Goal: Task Accomplishment & Management: Complete application form

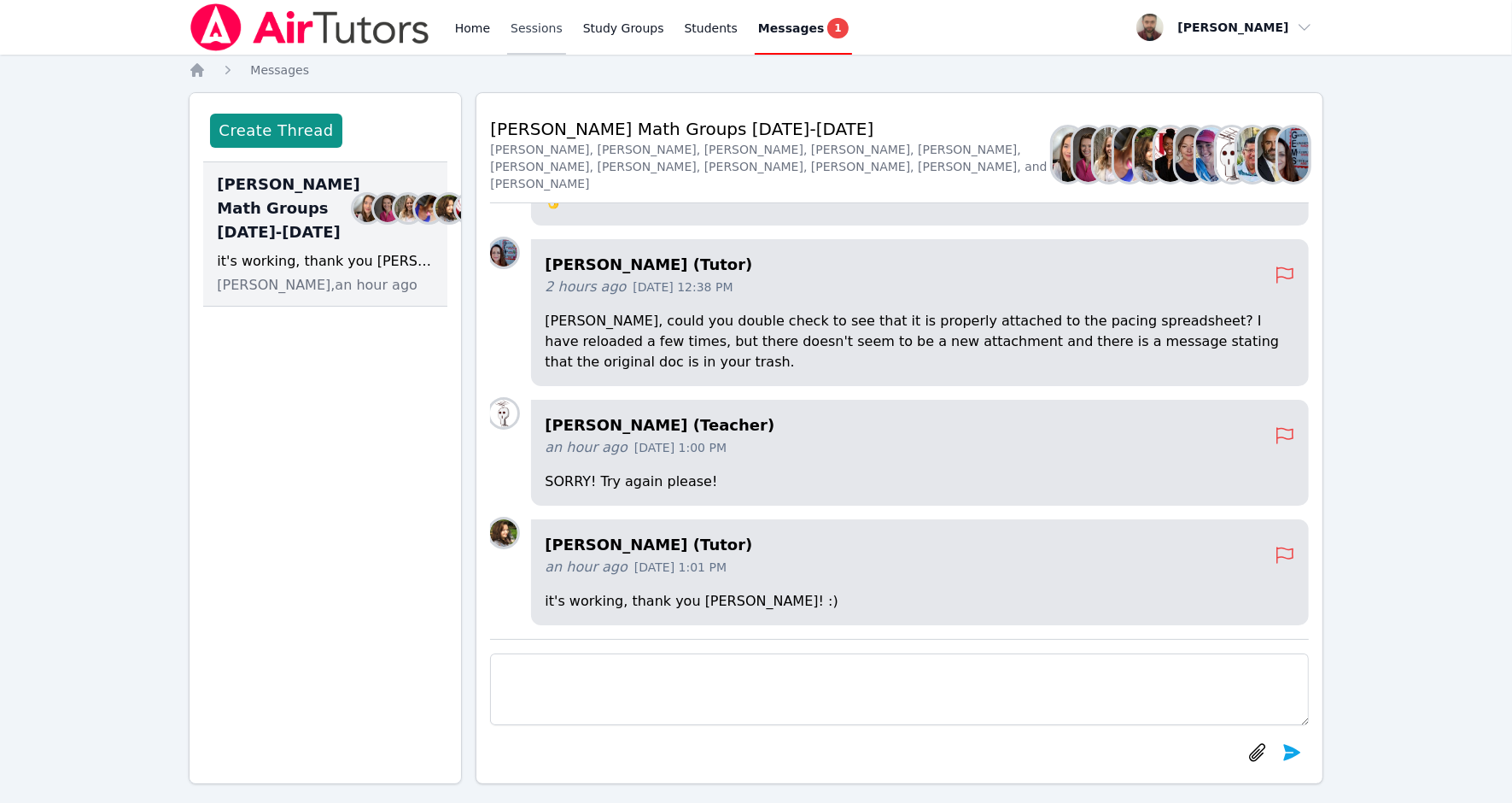
click at [543, 38] on link "Sessions" at bounding box center [537, 27] width 59 height 55
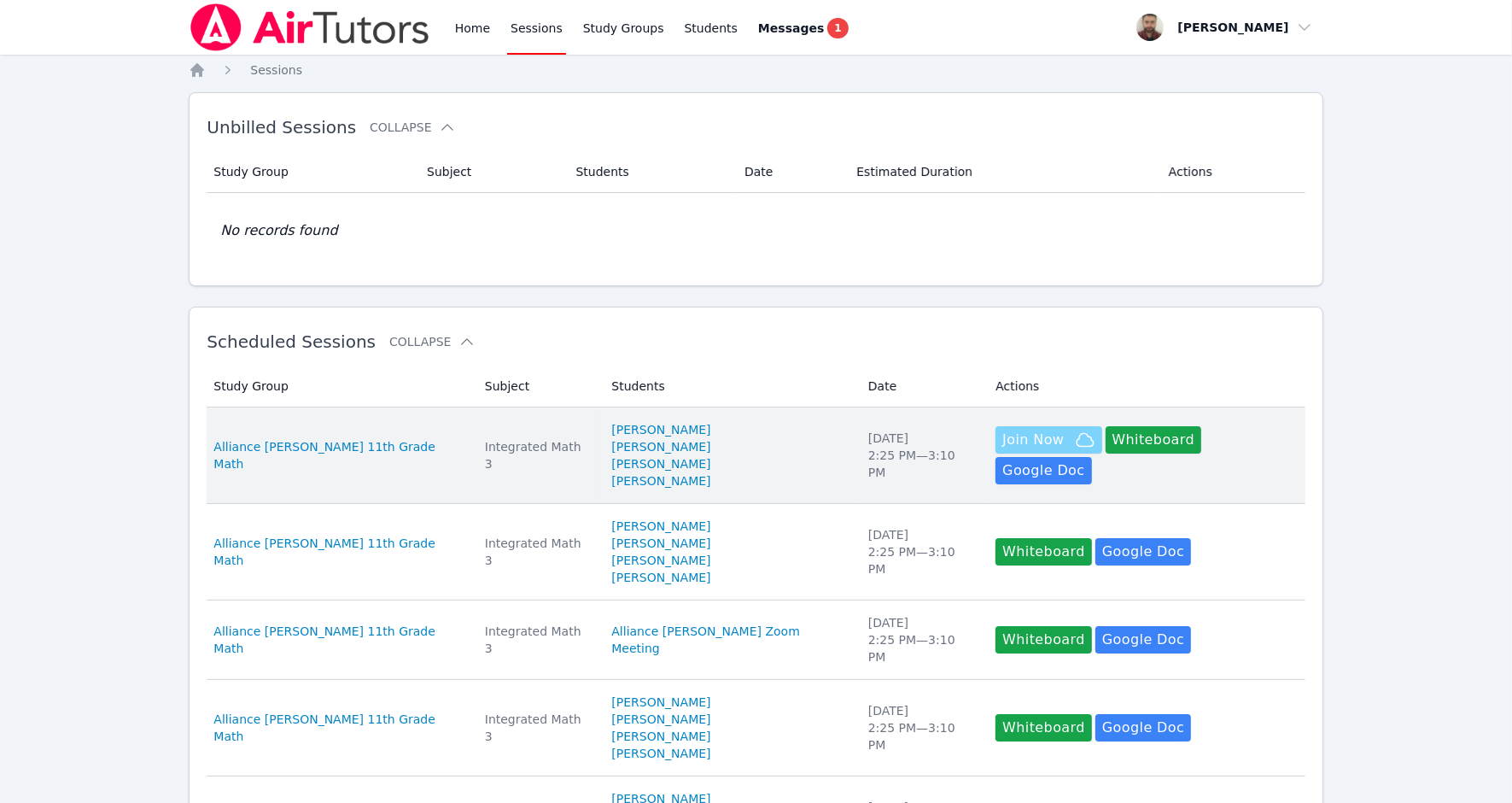
click at [1003, 444] on span "Join Now" at bounding box center [1033, 440] width 62 height 21
click at [1003, 451] on span "Join Now" at bounding box center [1033, 440] width 62 height 21
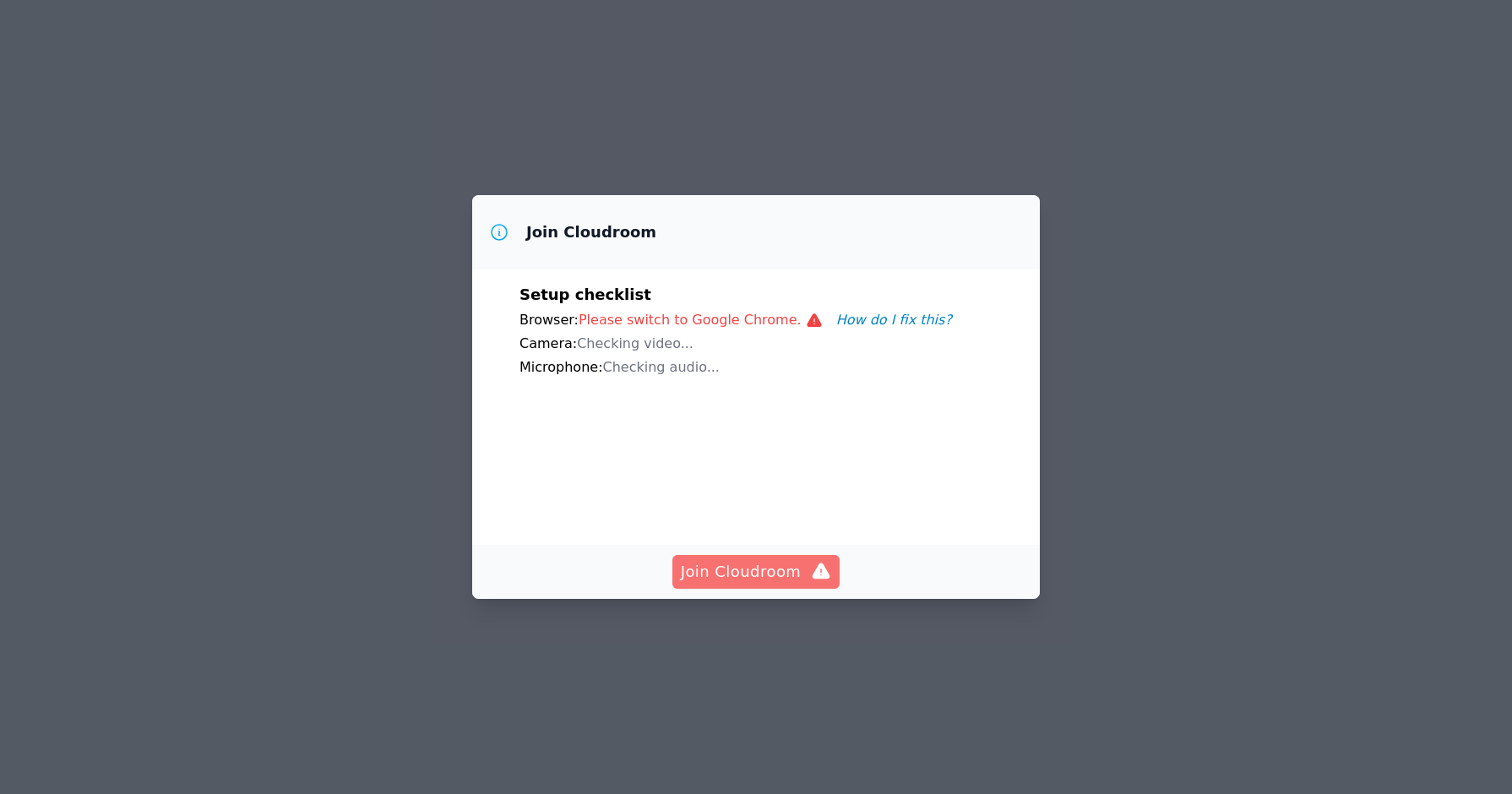
click at [767, 583] on span "Join Cloudroom" at bounding box center [756, 572] width 151 height 23
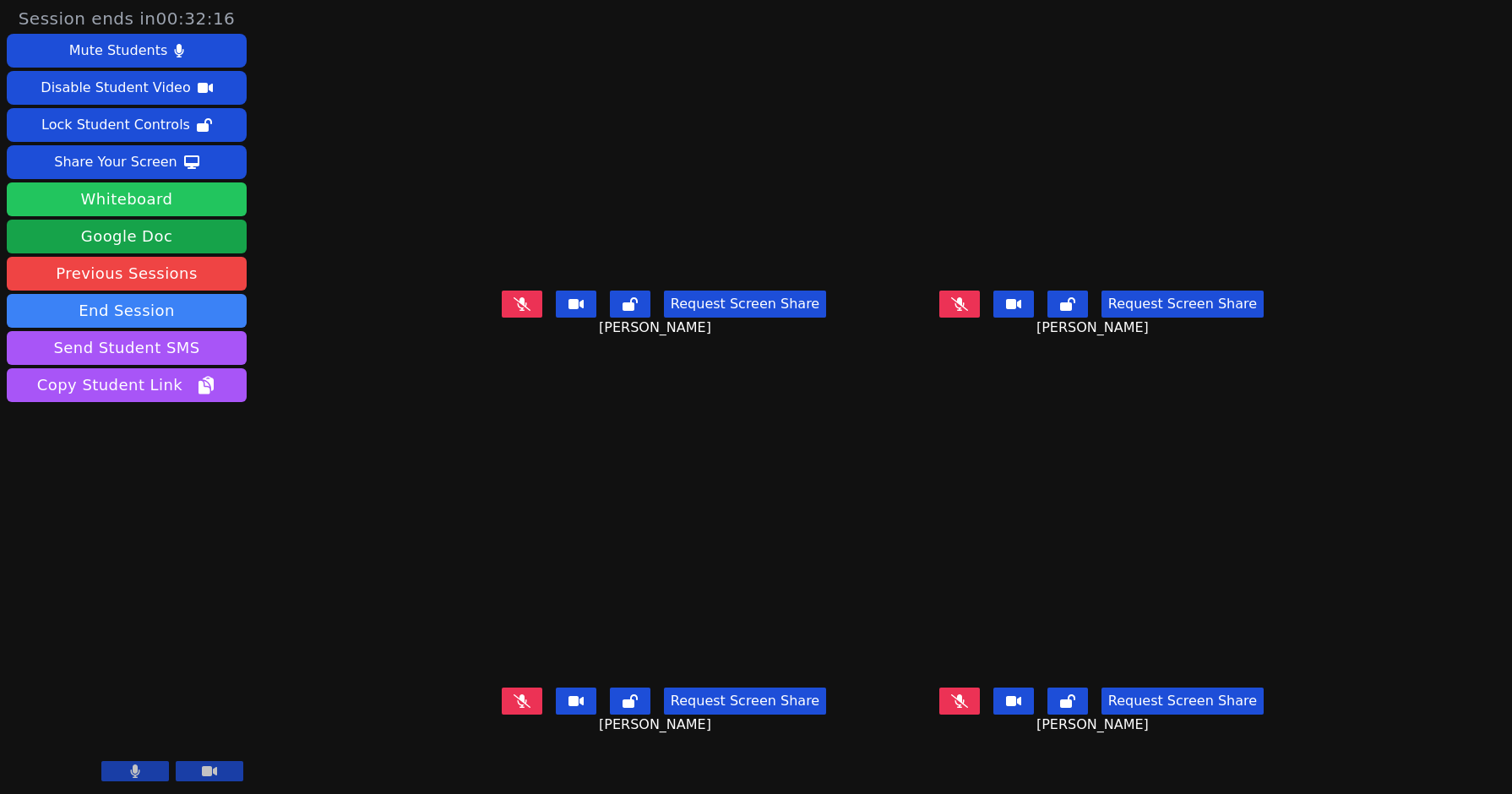
click at [93, 190] on button "Whiteboard" at bounding box center [126, 199] width 240 height 34
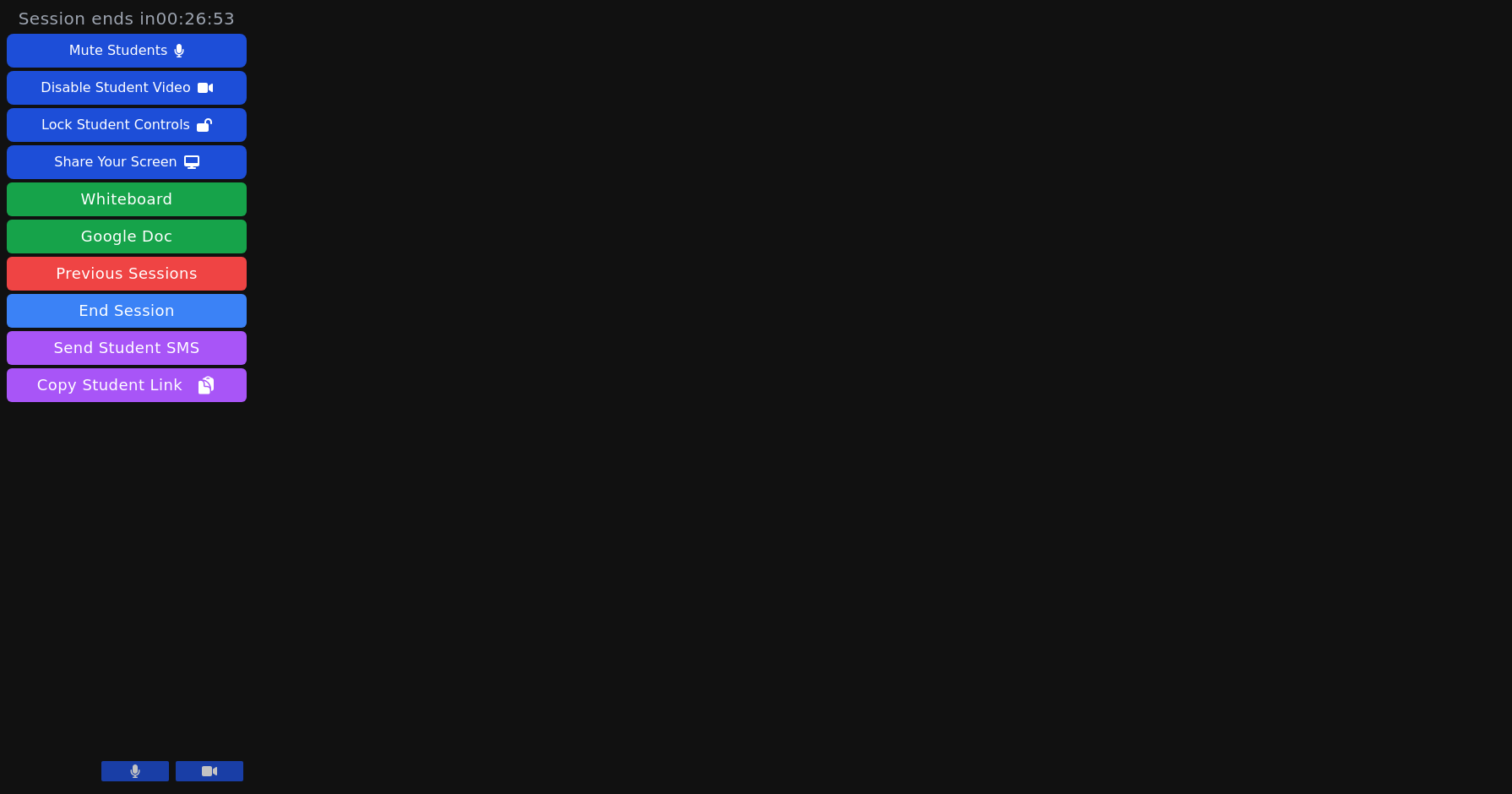
click at [212, 770] on icon at bounding box center [210, 771] width 16 height 14
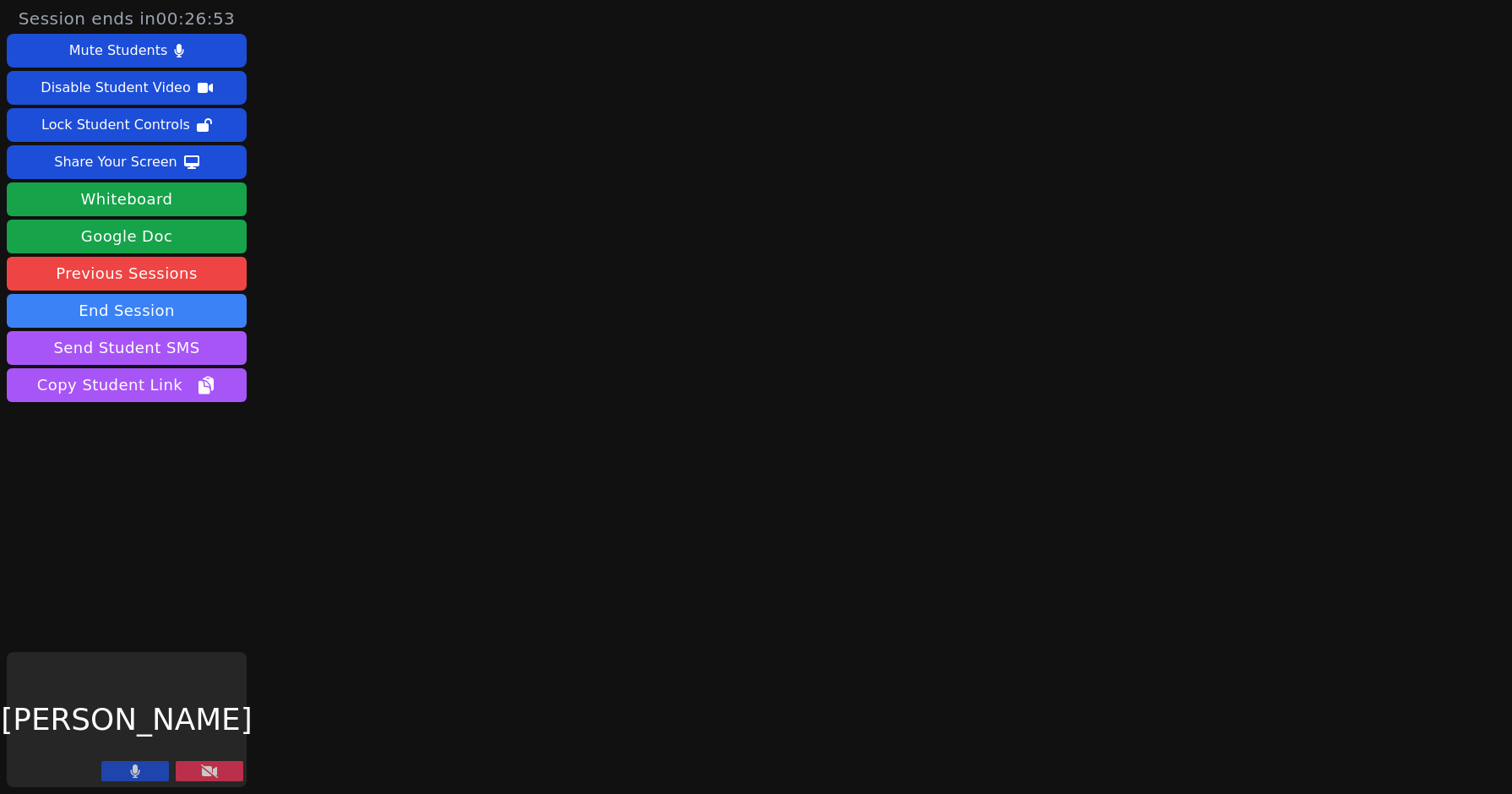
click at [136, 777] on icon at bounding box center [135, 771] width 10 height 14
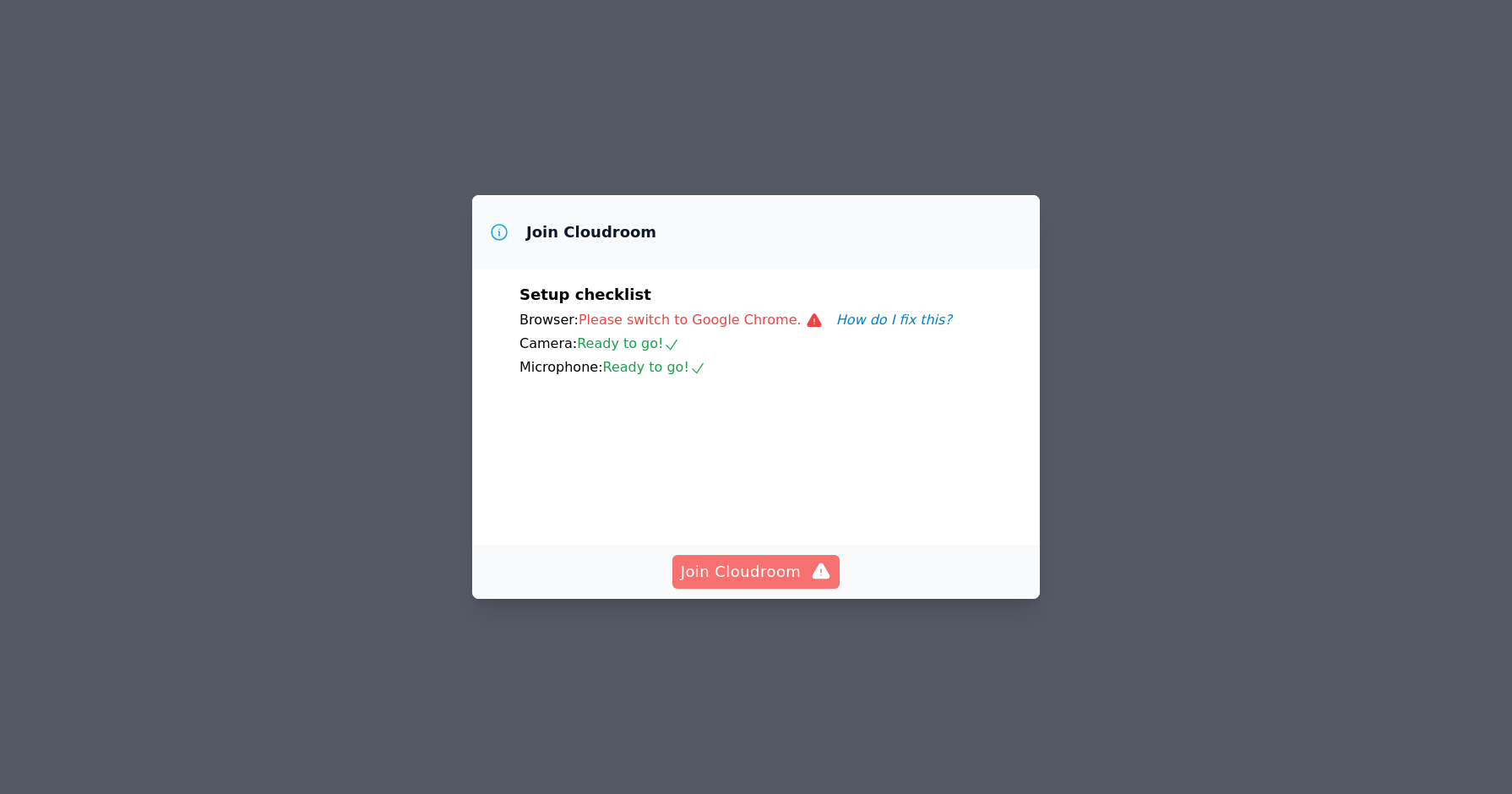
click at [684, 583] on span "Join Cloudroom" at bounding box center [756, 572] width 151 height 23
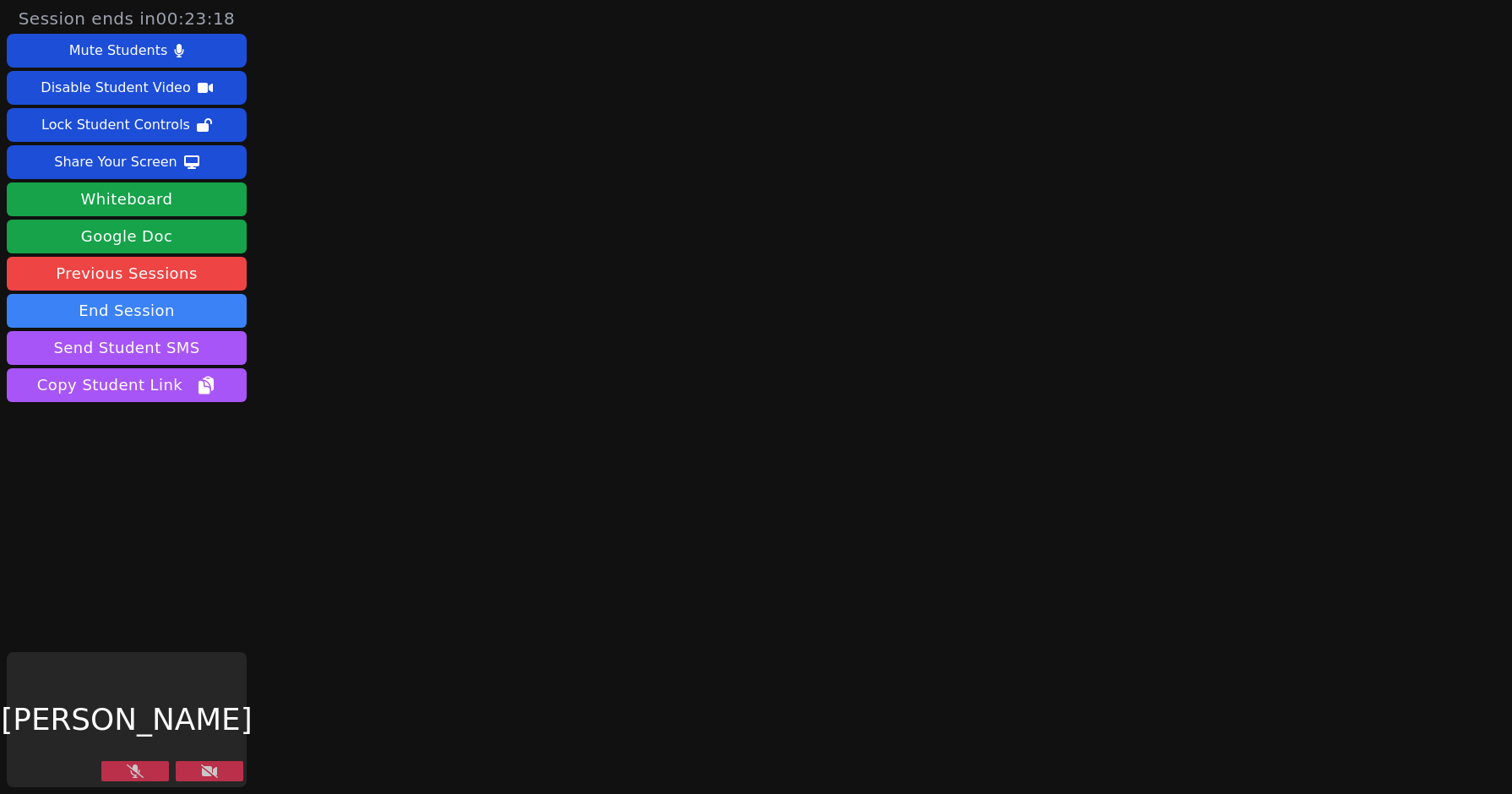
click at [1370, 446] on div "Session ends in 00:23:18 Mute Students Disable Student Video Lock Student Contr…" at bounding box center [756, 397] width 1512 height 794
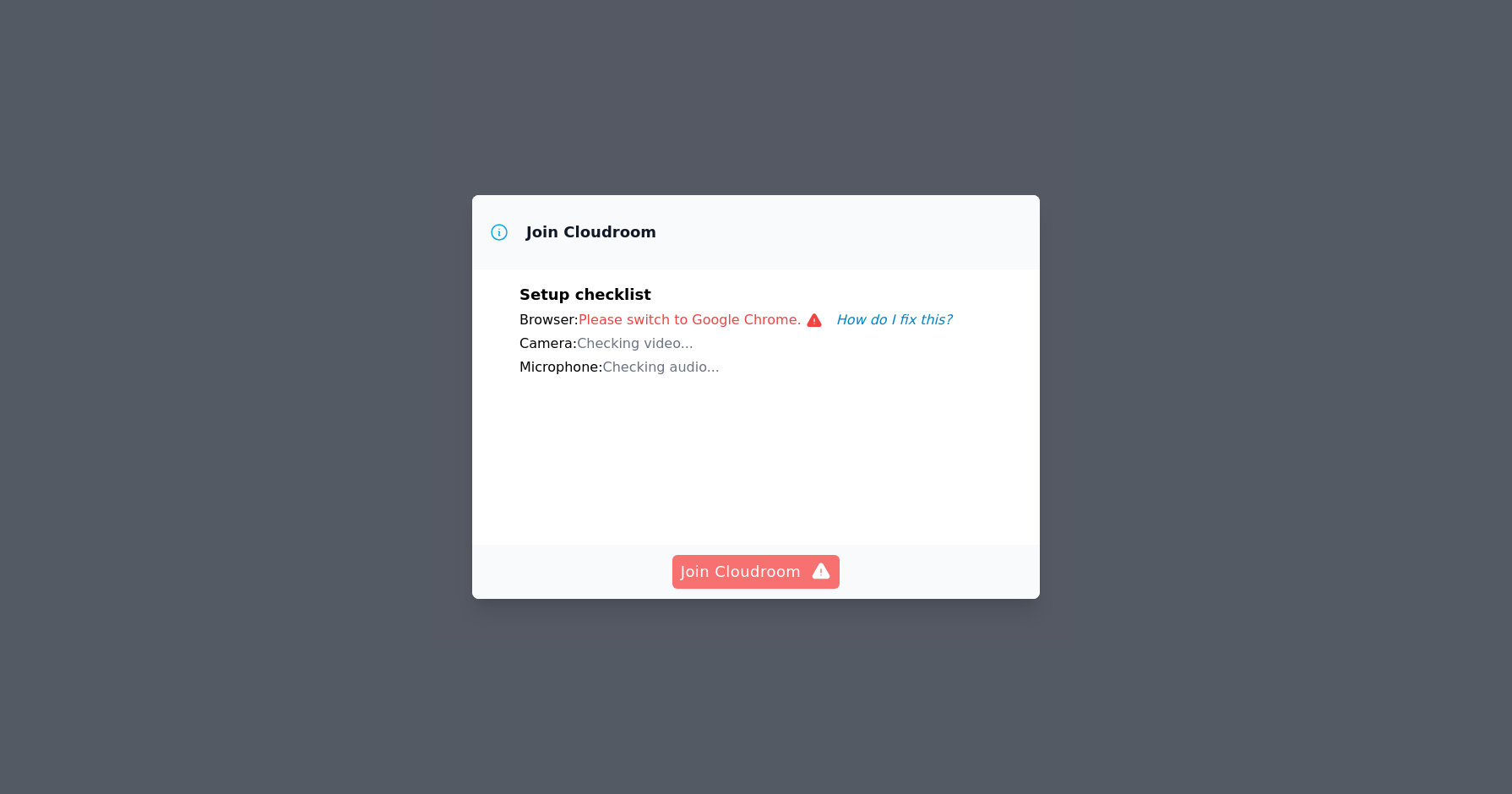
click at [765, 583] on span "Join Cloudroom" at bounding box center [756, 572] width 151 height 23
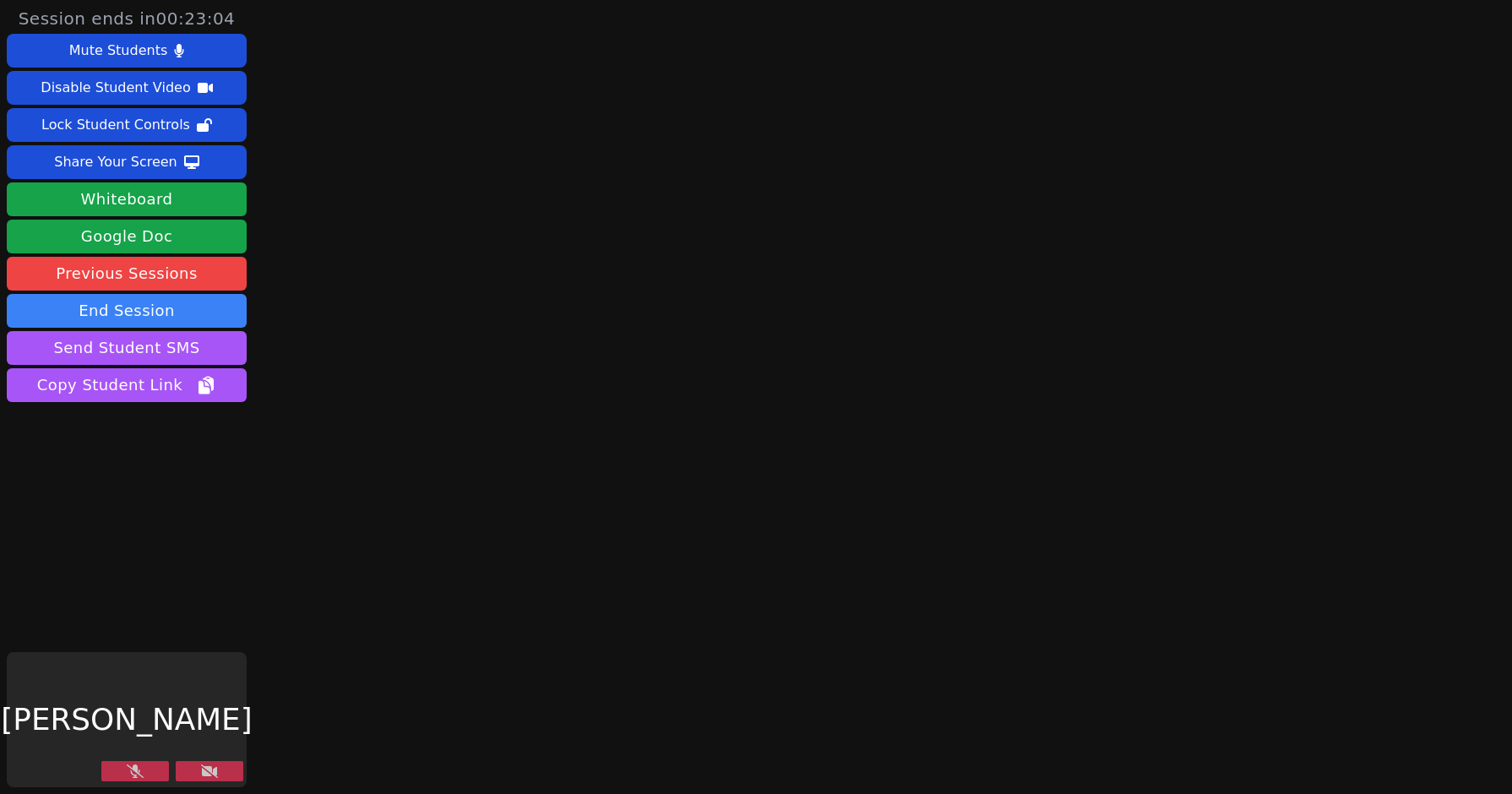
click at [129, 777] on icon at bounding box center [135, 771] width 16 height 14
click at [212, 770] on icon at bounding box center [209, 771] width 16 height 14
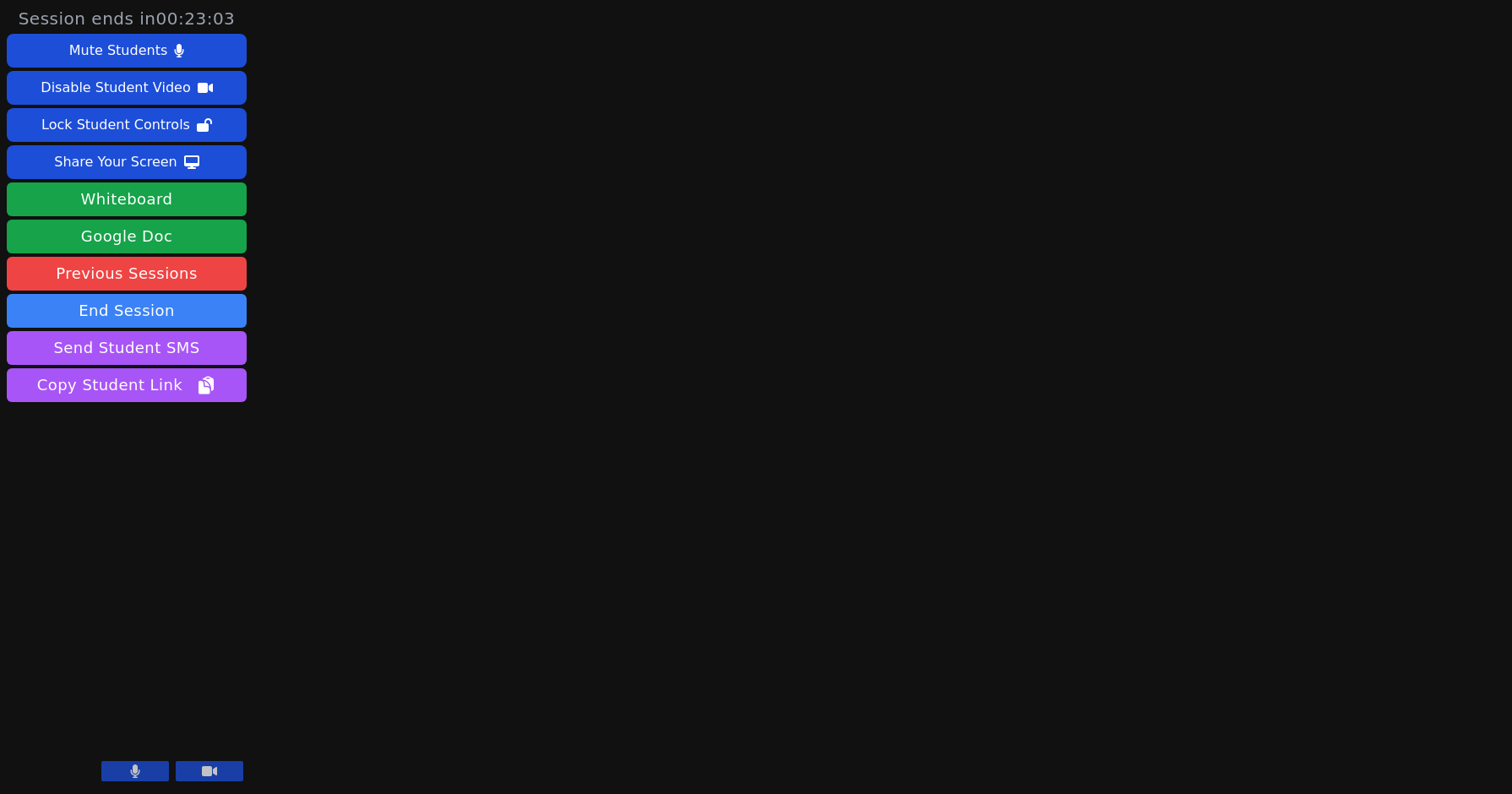
click at [204, 773] on icon at bounding box center [210, 771] width 16 height 10
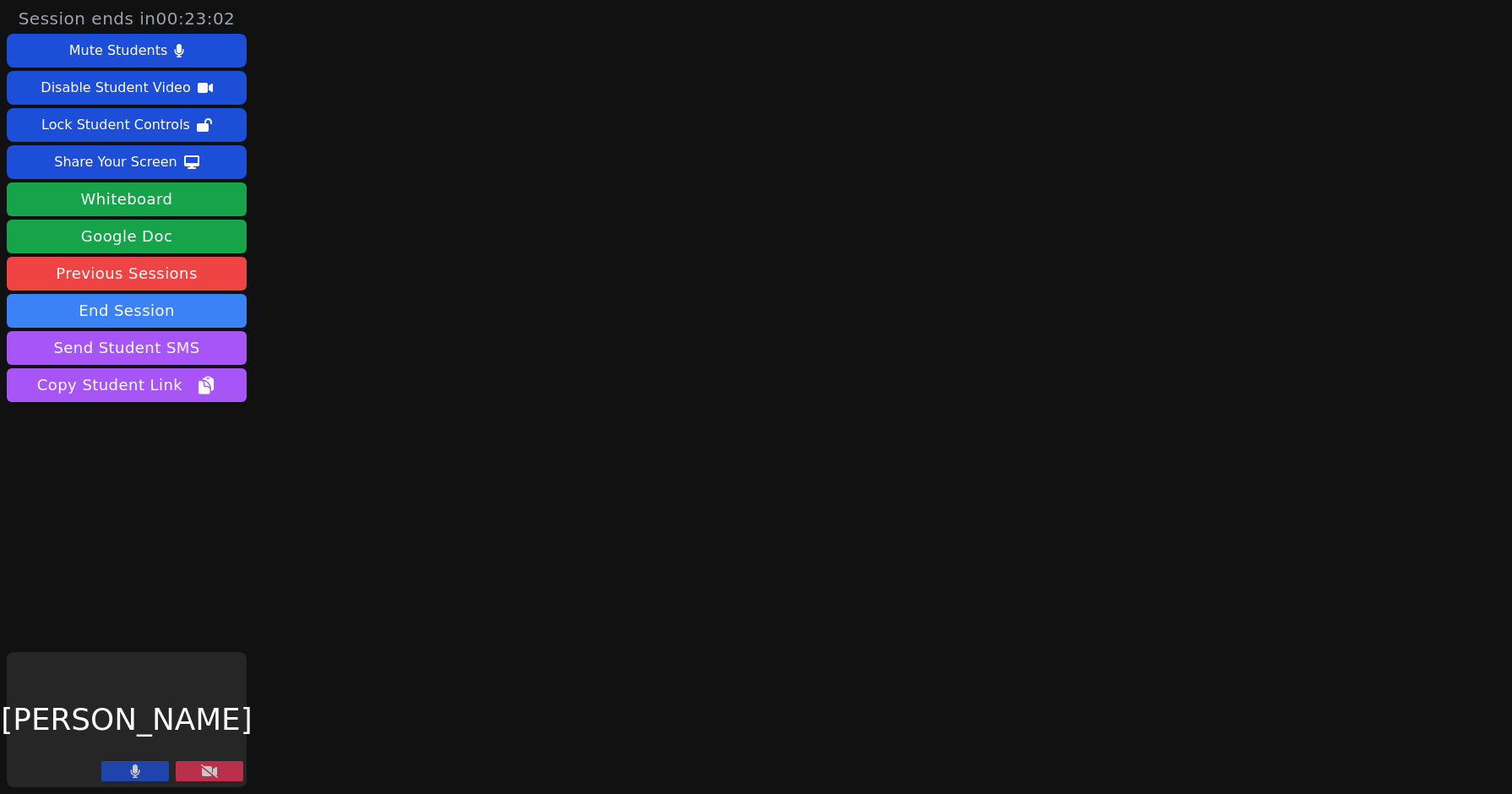
click at [120, 777] on button at bounding box center [135, 771] width 68 height 20
click at [75, 576] on aside "Session ends in 00:21:58 Mute Students Disable Student Video Lock Student Contr…" at bounding box center [126, 397] width 253 height 794
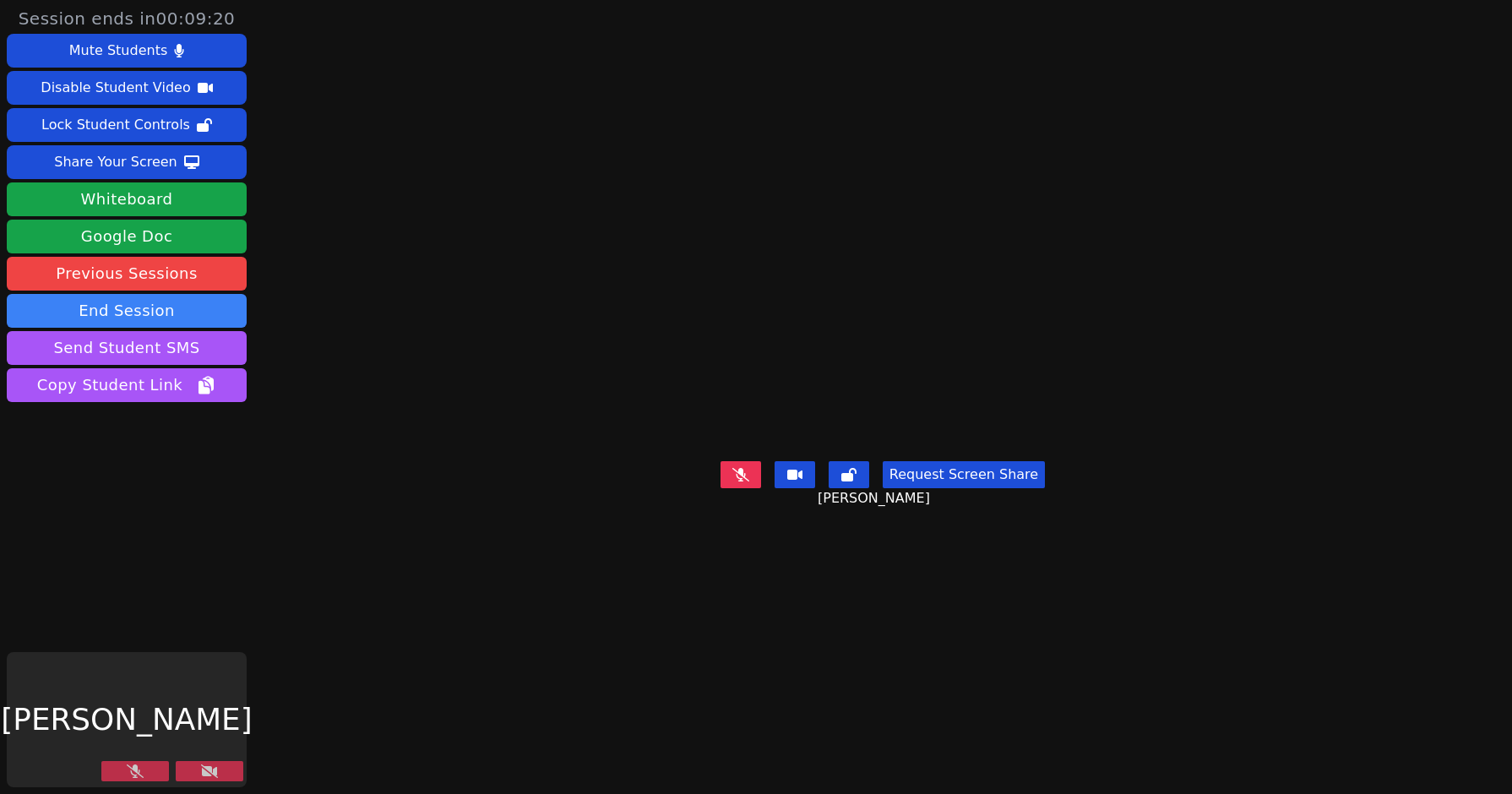
click at [1493, 193] on div "Session ends in 00:09:20 Mute Students Disable Student Video Lock Student Contr…" at bounding box center [756, 397] width 1512 height 794
click at [1494, 204] on div "Session ends in 00:09:20 Mute Students Disable Student Video Lock Student Contr…" at bounding box center [756, 397] width 1512 height 794
click at [1494, 194] on div "Session ends in 00:09:19 Mute Students Disable Student Video Lock Student Contr…" at bounding box center [756, 397] width 1512 height 794
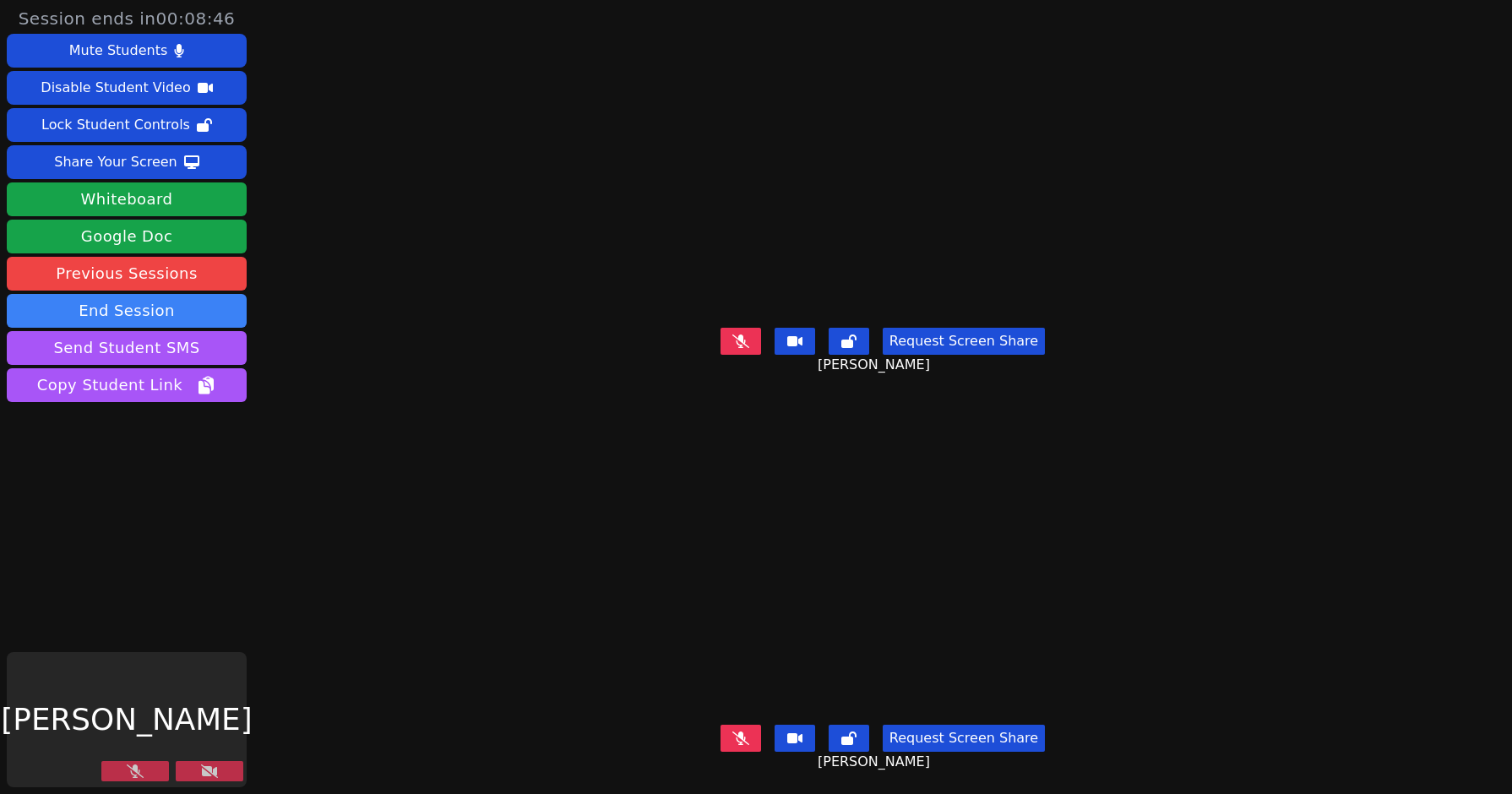
click at [159, 773] on button at bounding box center [135, 771] width 68 height 20
click at [206, 763] on button at bounding box center [210, 771] width 68 height 20
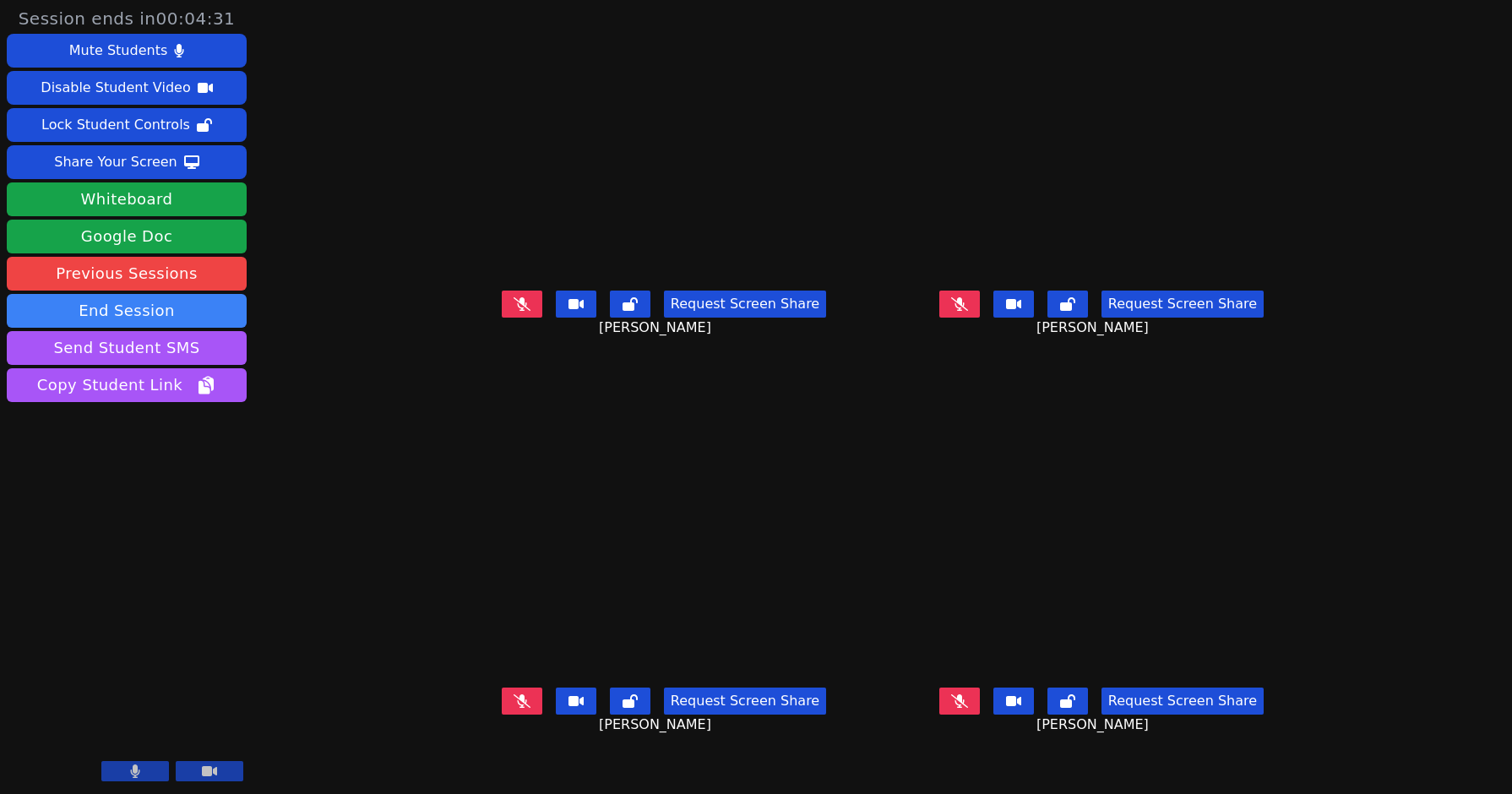
click at [1043, 611] on video at bounding box center [1101, 561] width 253 height 238
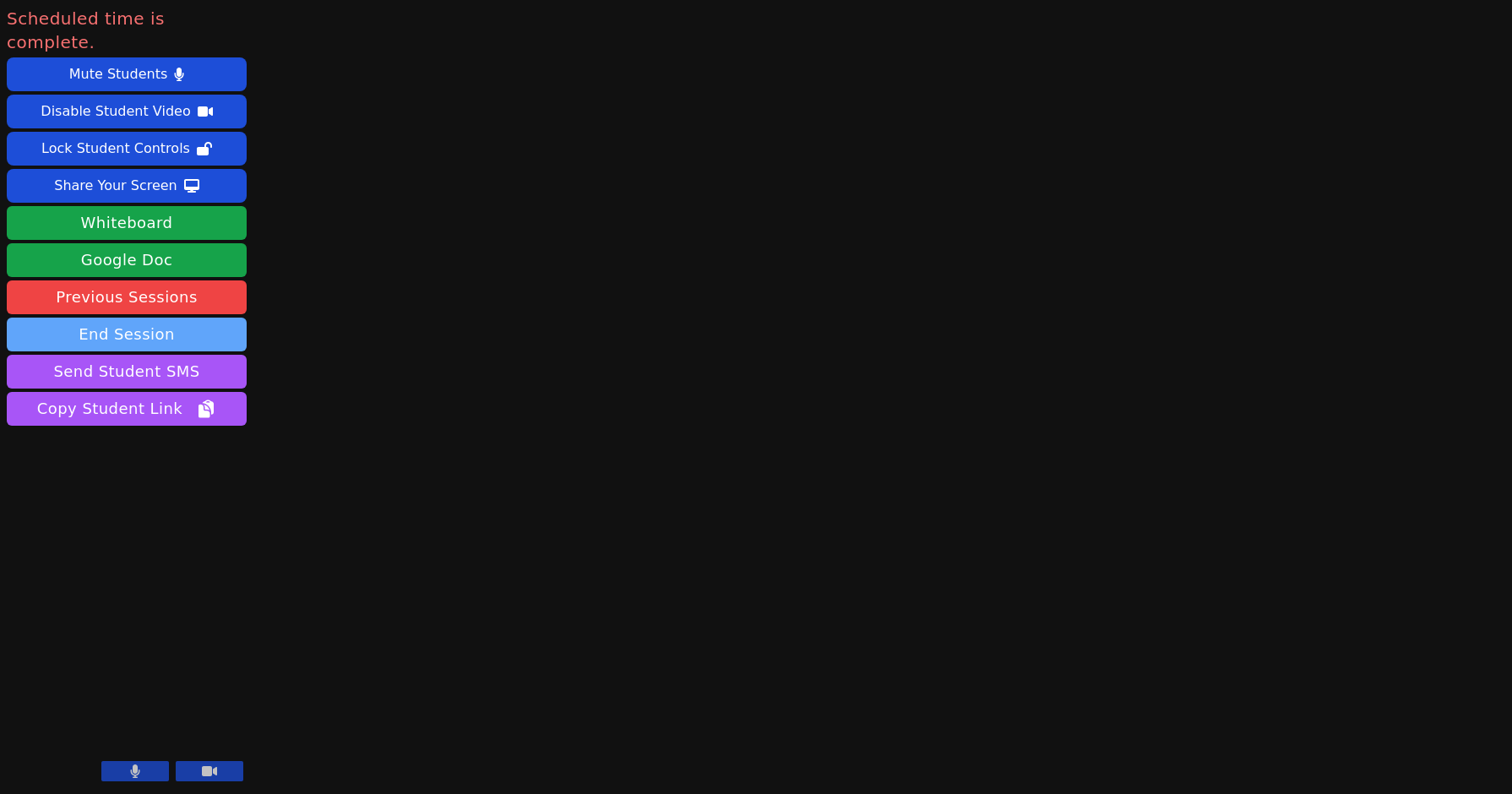
click at [150, 317] on button "End Session" at bounding box center [126, 334] width 240 height 34
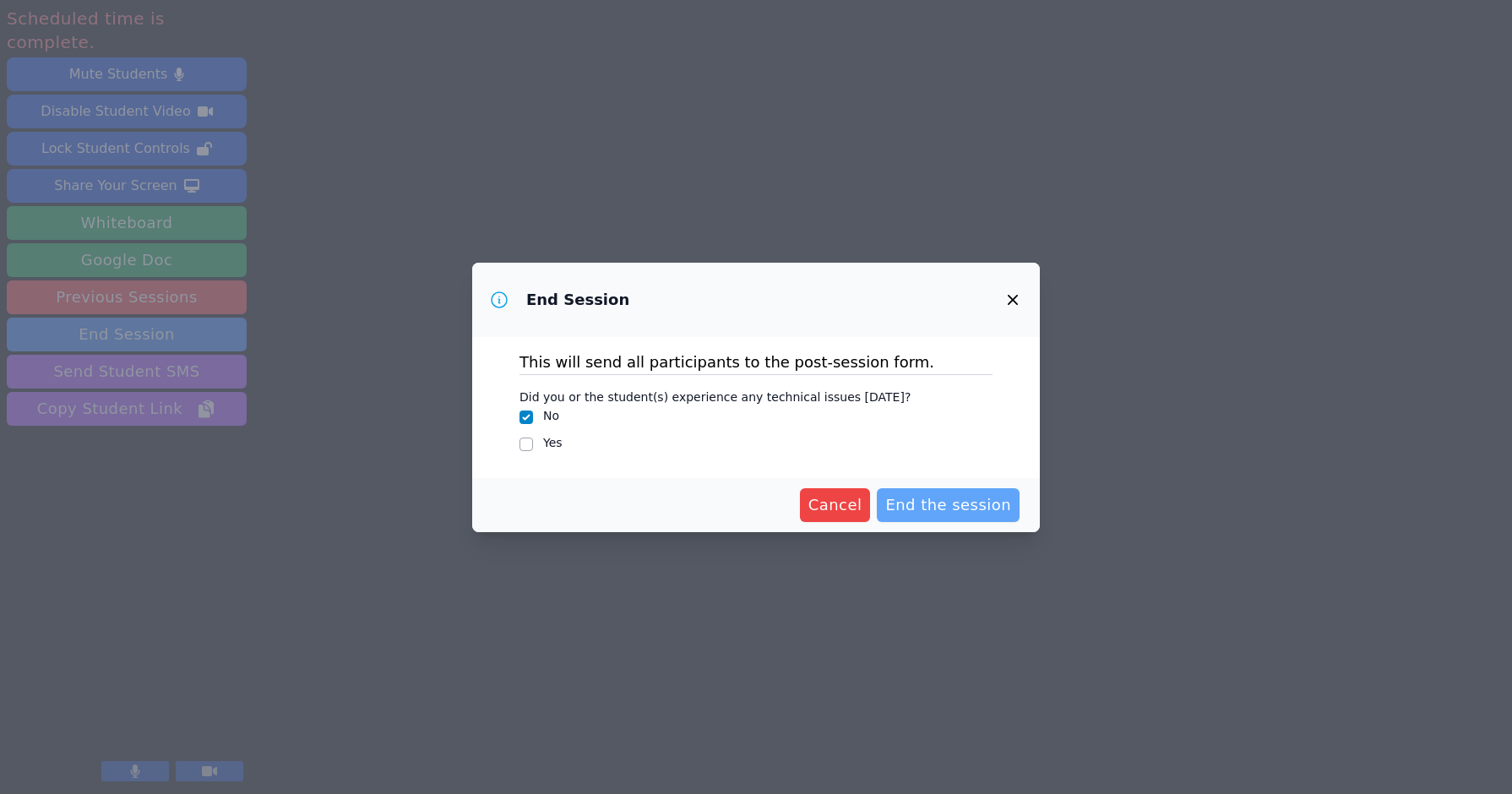
click at [921, 499] on span "End the session" at bounding box center [948, 505] width 126 height 23
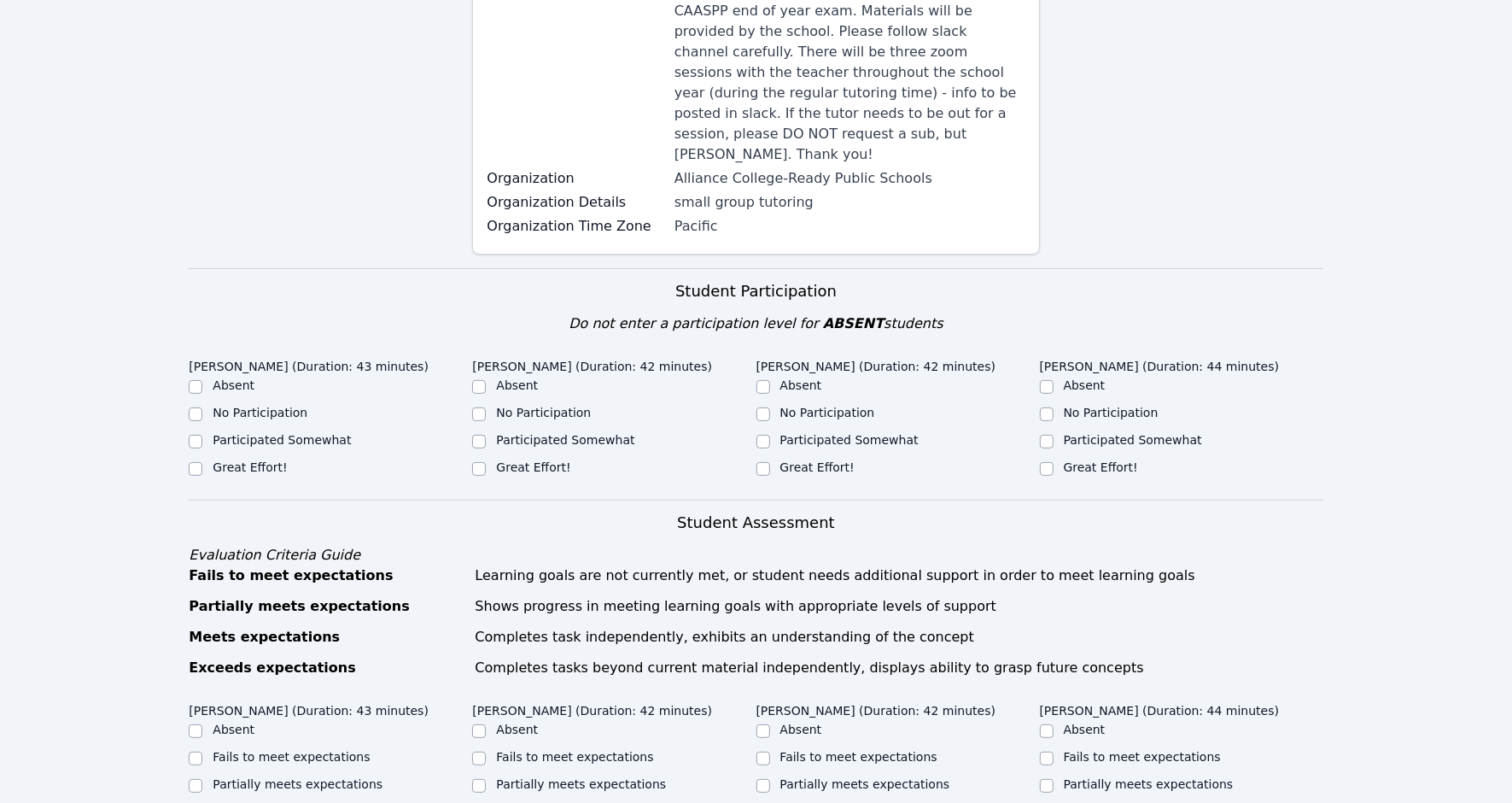
scroll to position [534, 0]
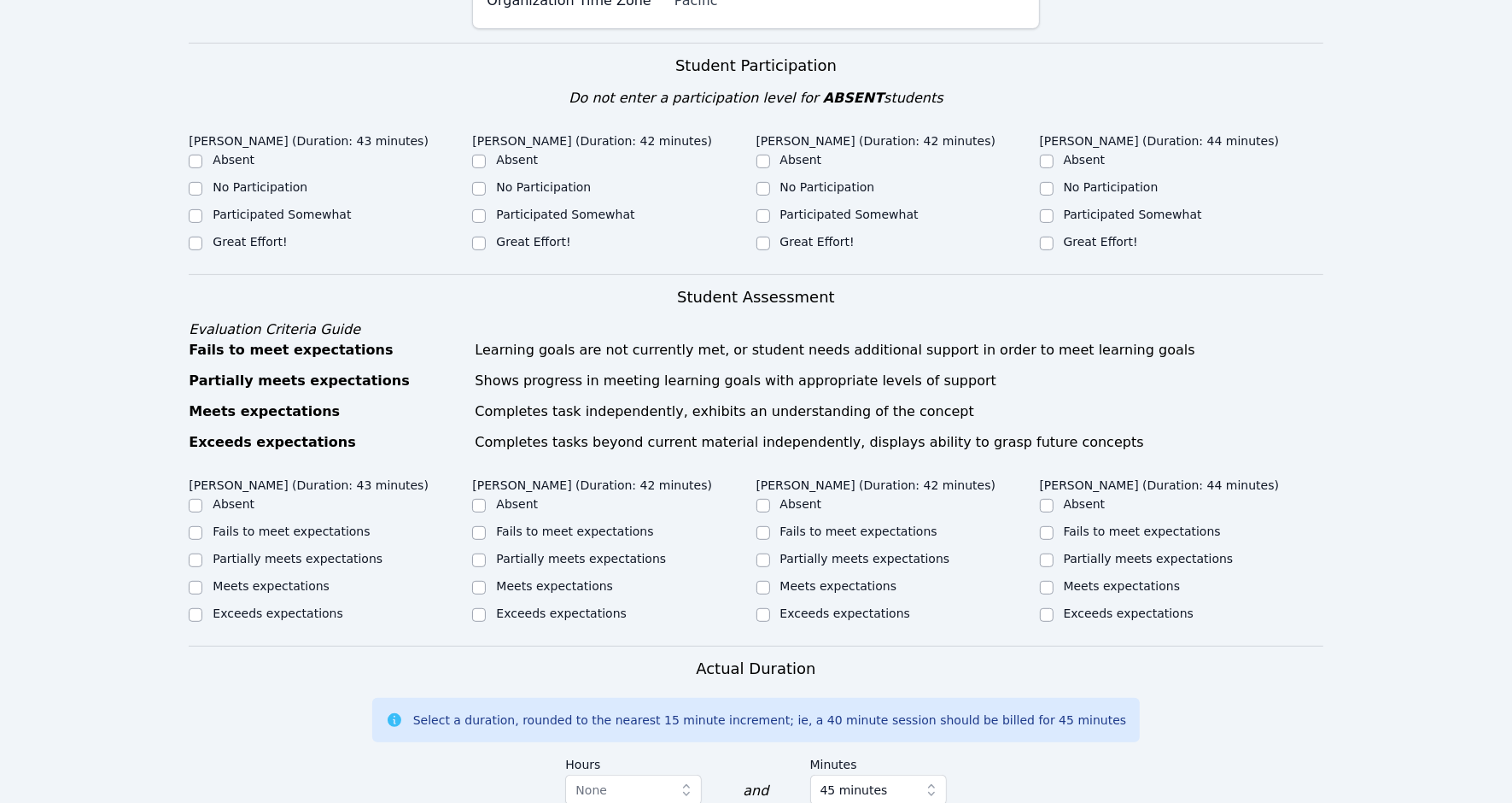
click at [253, 235] on label "Great Effort!" at bounding box center [250, 241] width 75 height 14
click at [202, 237] on input "Great Effort!" at bounding box center [195, 243] width 14 height 14
checkbox input "true"
drag, startPoint x: 517, startPoint y: 228, endPoint x: 573, endPoint y: 227, distance: 56.0
click at [517, 234] on div "Great Effort!" at bounding box center [613, 243] width 284 height 21
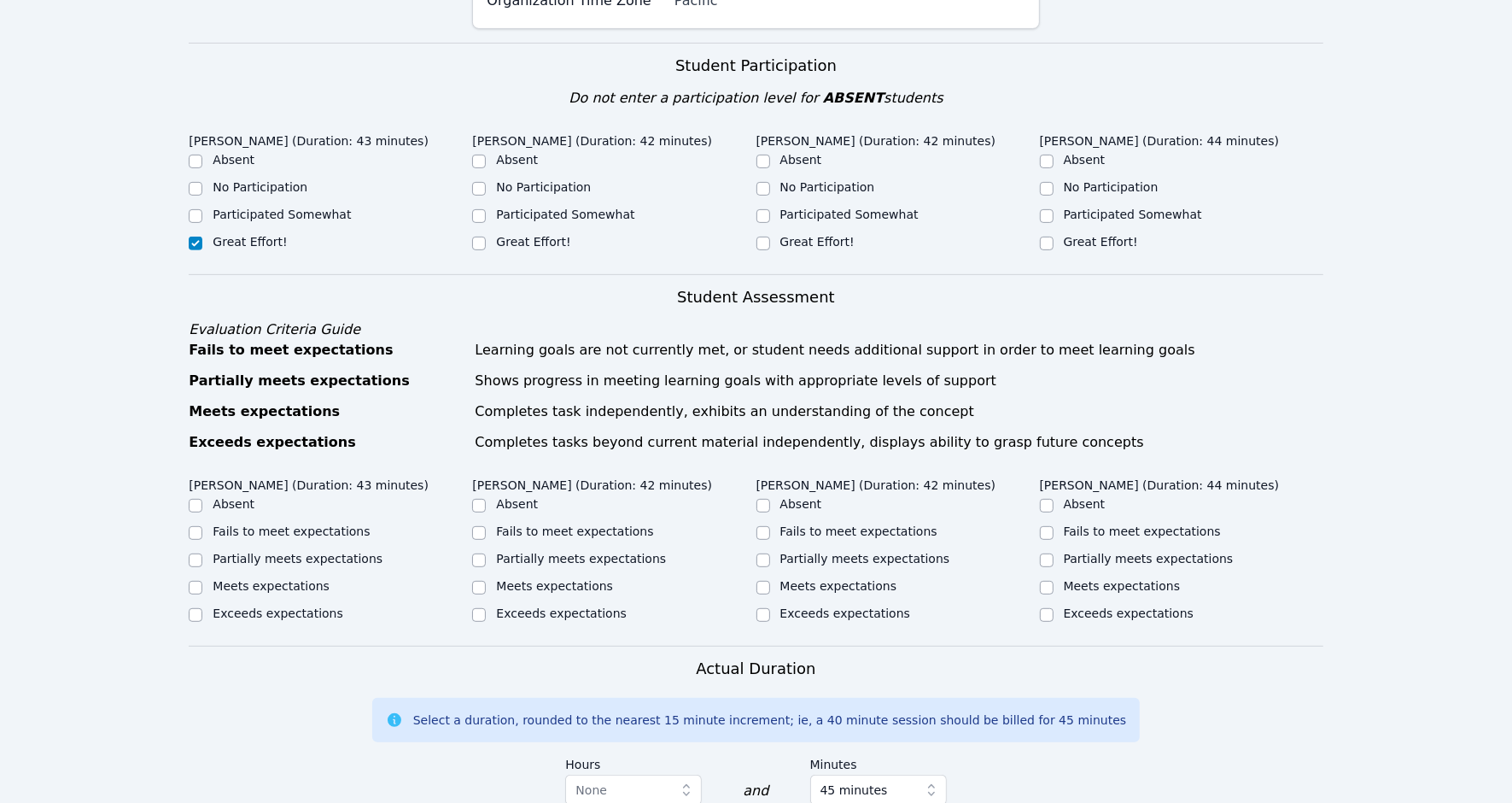
click at [583, 234] on div "Great Effort!" at bounding box center [613, 243] width 284 height 21
click at [539, 235] on label "Great Effort!" at bounding box center [534, 241] width 75 height 14
click at [486, 237] on input "Great Effort!" at bounding box center [479, 243] width 14 height 14
checkbox input "true"
click at [808, 235] on label "Great Effort!" at bounding box center [817, 241] width 75 height 14
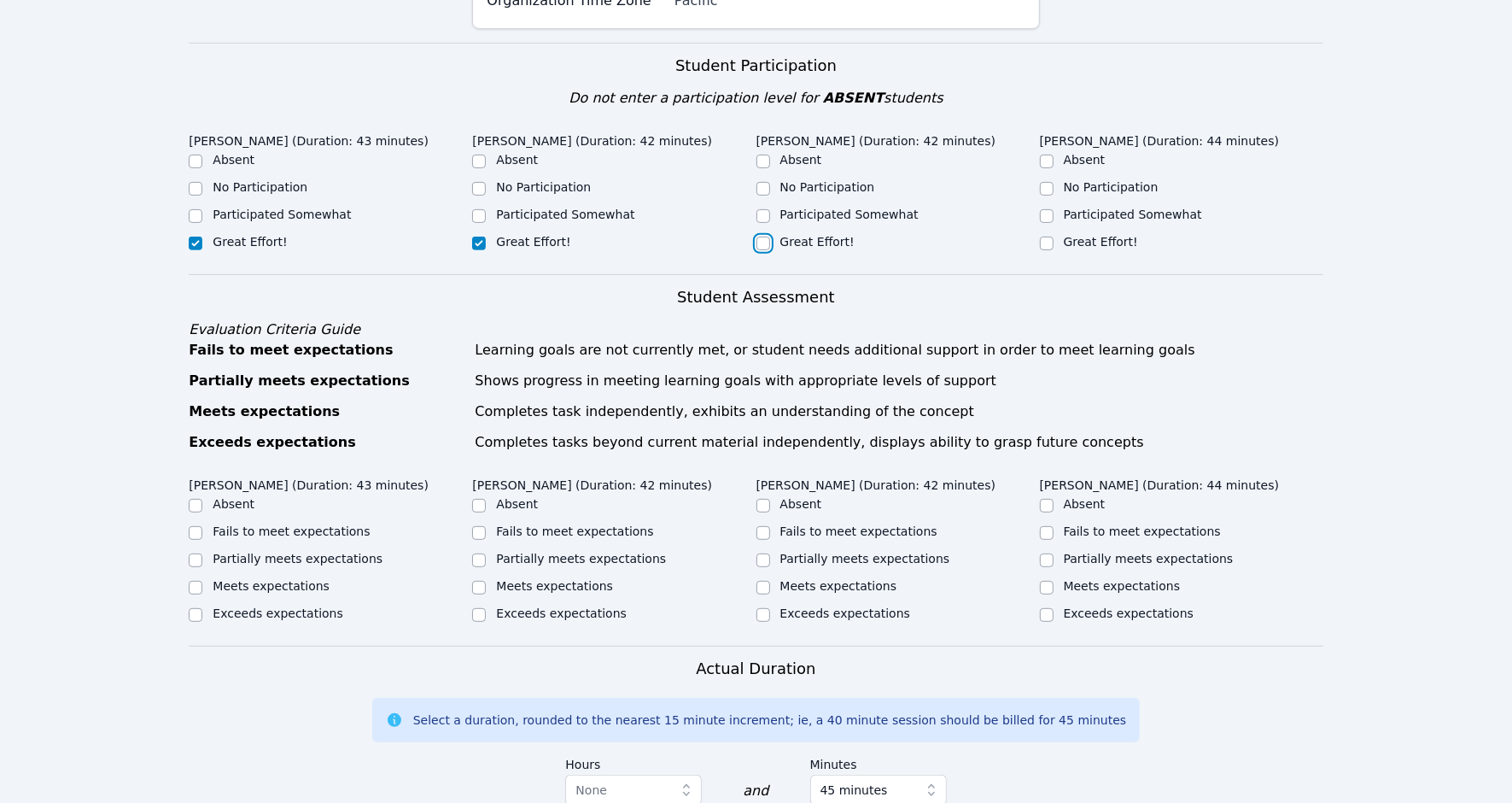
click at [770, 237] on input "Great Effort!" at bounding box center [763, 243] width 14 height 14
checkbox input "true"
click at [1104, 234] on div "Great Effort!" at bounding box center [1181, 243] width 284 height 21
click at [1082, 235] on label "Great Effort!" at bounding box center [1101, 241] width 75 height 14
click at [1054, 237] on input "Great Effort!" at bounding box center [1047, 243] width 14 height 14
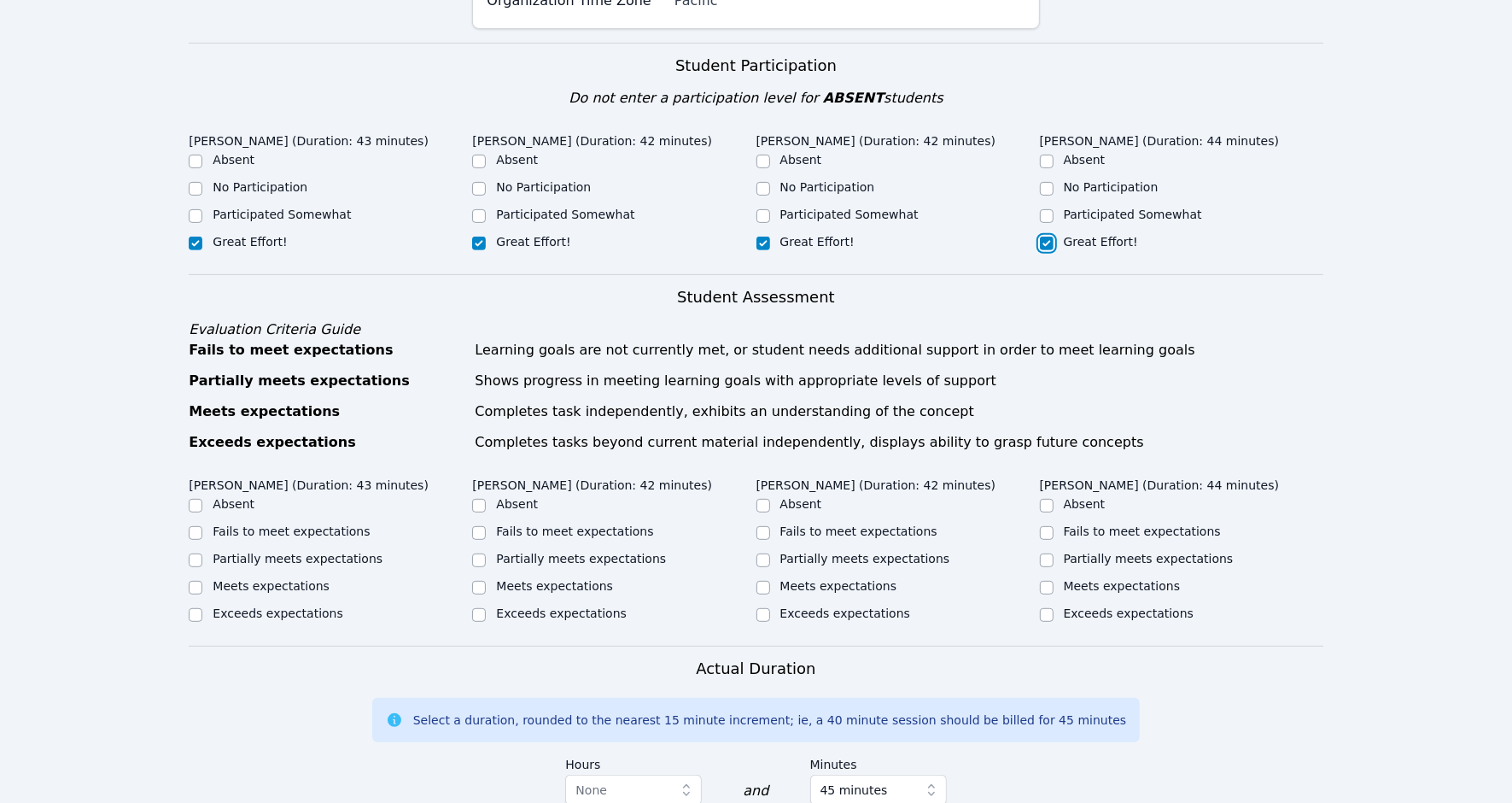
checkbox input "true"
click at [1119, 607] on label "Exceeds expectations" at bounding box center [1128, 614] width 130 height 14
click at [832, 579] on ul "Absent Fails to meet expectations Partially meets expectations Meets expectatio…" at bounding box center [898, 561] width 284 height 130
click at [808, 607] on label "Exceeds expectations" at bounding box center [845, 614] width 130 height 14
click at [770, 609] on input "Exceeds expectations" at bounding box center [763, 616] width 14 height 14
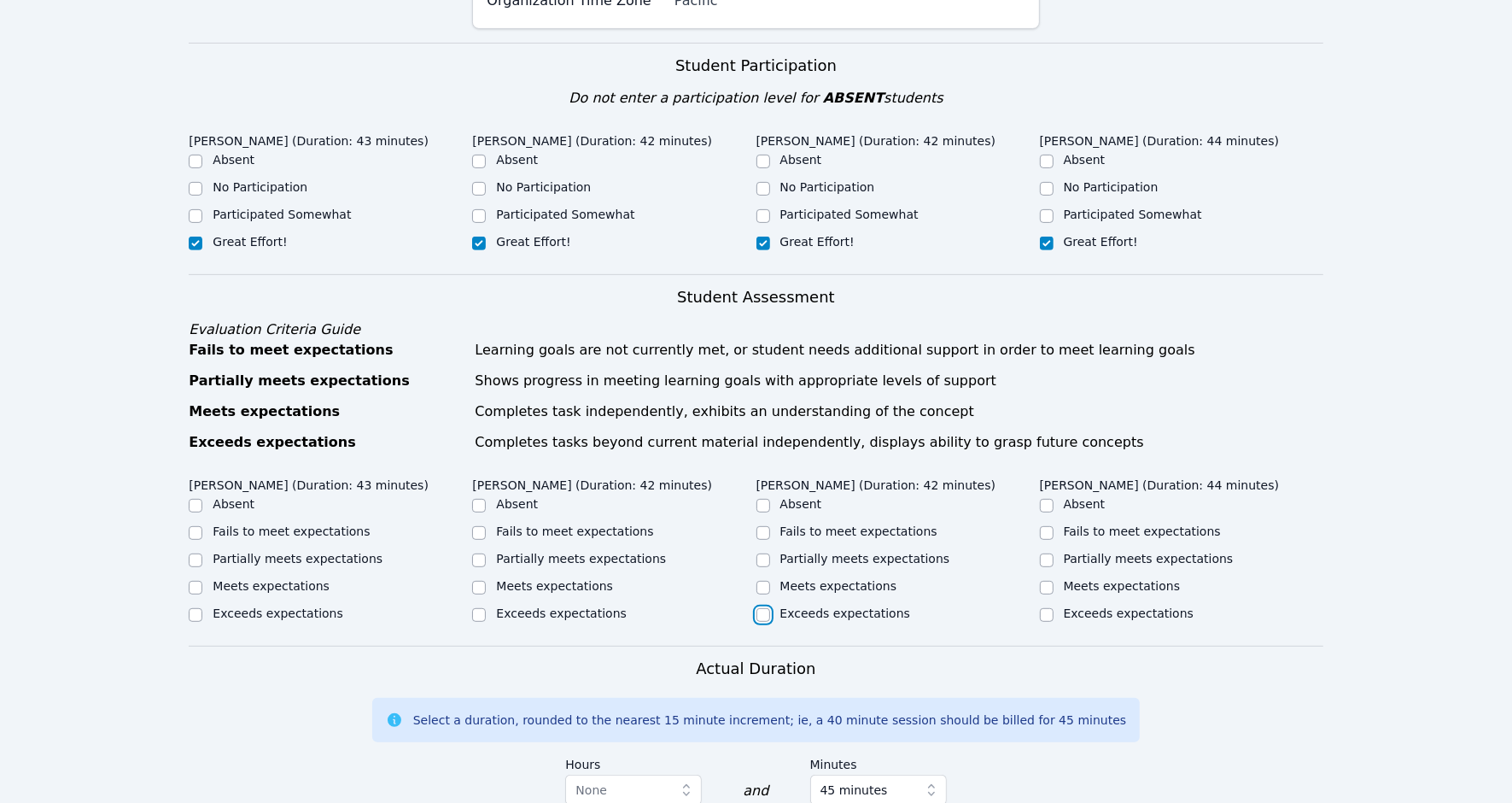
checkbox input "true"
click at [1082, 579] on ul "Absent Fails to meet expectations Partially meets expectations Meets expectatio…" at bounding box center [1181, 561] width 284 height 130
drag, startPoint x: 1082, startPoint y: 579, endPoint x: 1052, endPoint y: 589, distance: 31.6
click at [1052, 609] on input "Exceeds expectations" at bounding box center [1047, 616] width 14 height 14
checkbox input "true"
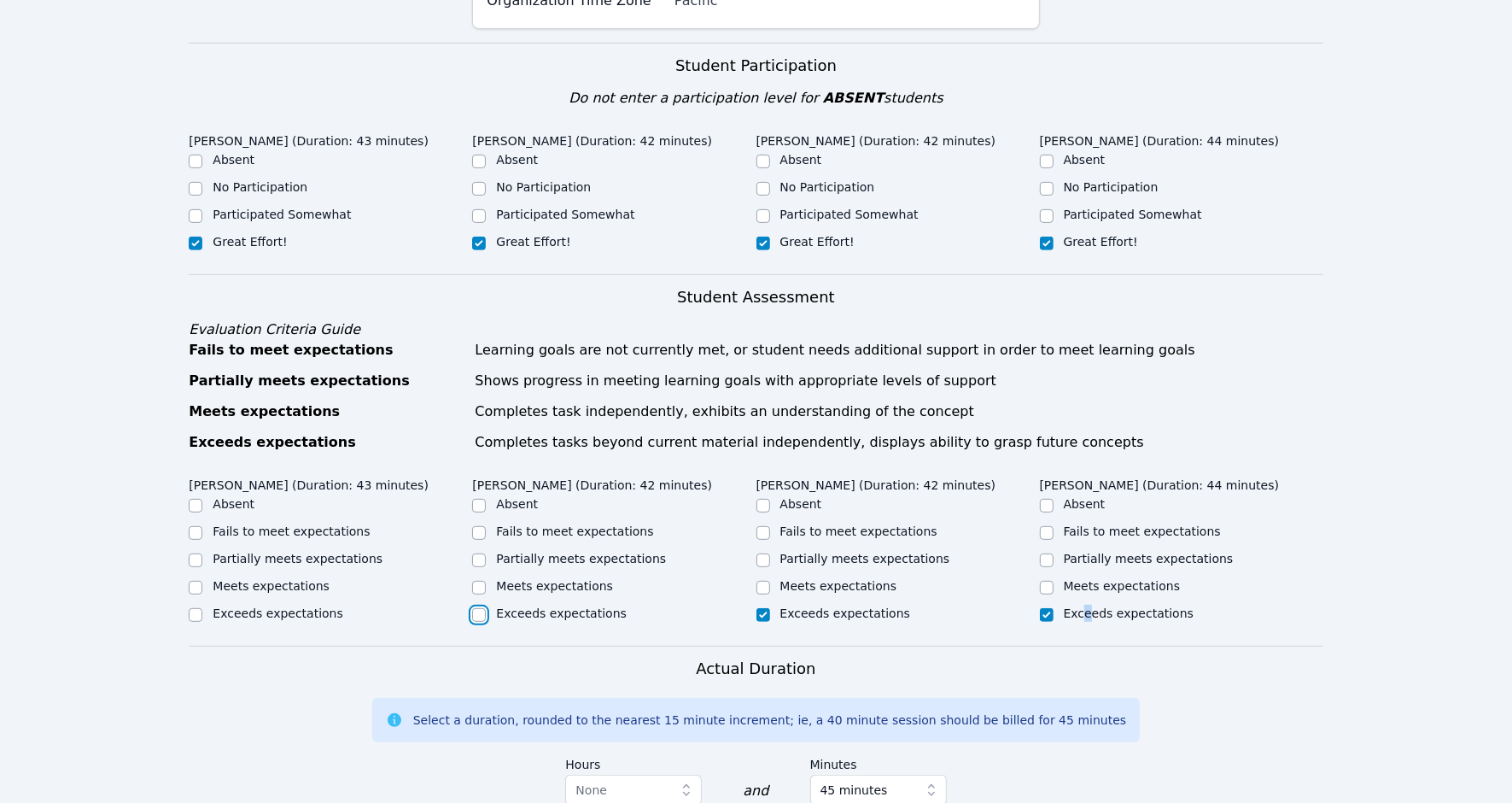
click at [479, 609] on input "Exceeds expectations" at bounding box center [479, 616] width 14 height 14
checkbox input "true"
click at [197, 609] on input "Exceeds expectations" at bounding box center [195, 616] width 14 height 14
checkbox input "true"
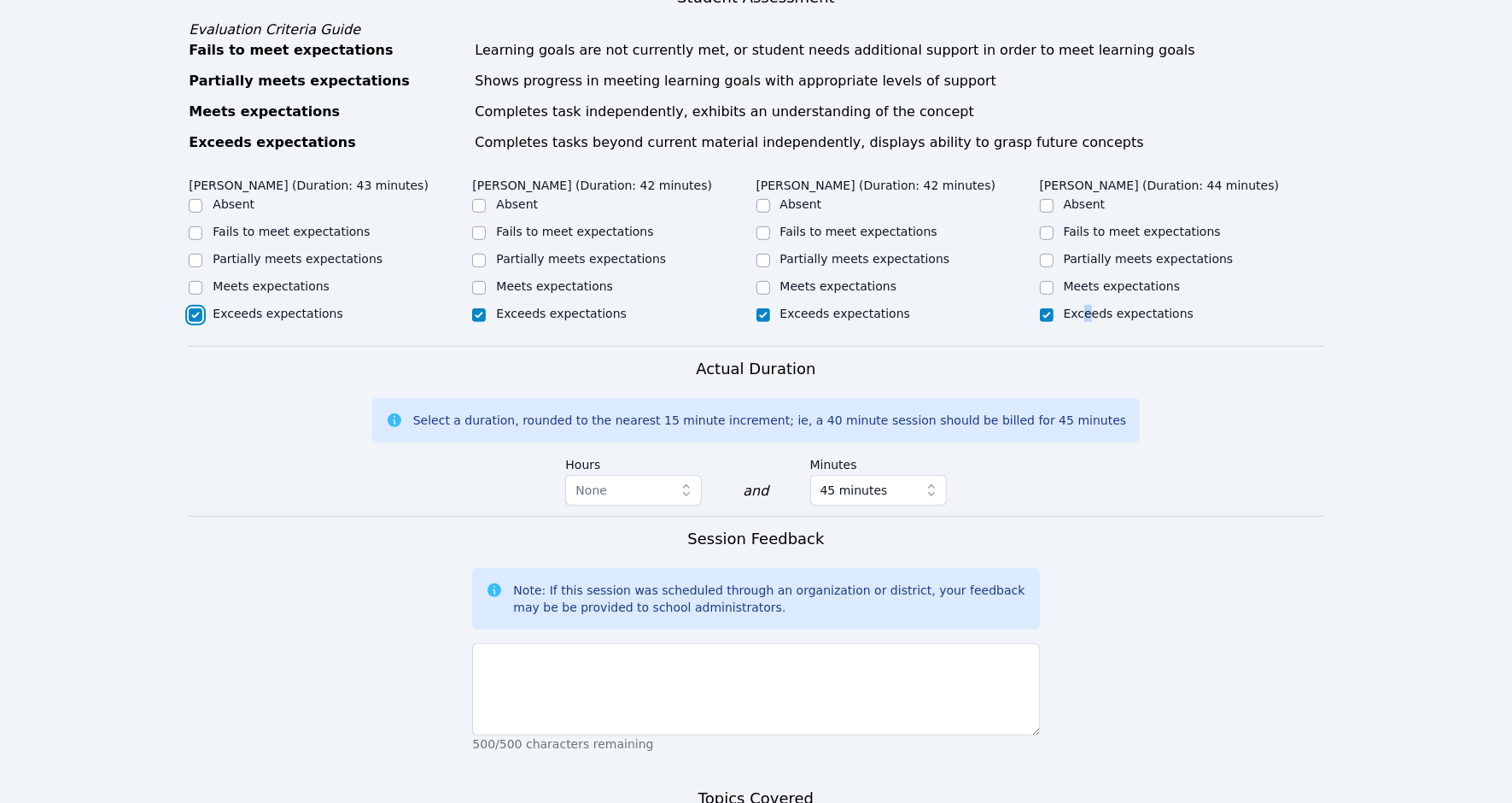
scroll to position [1068, 0]
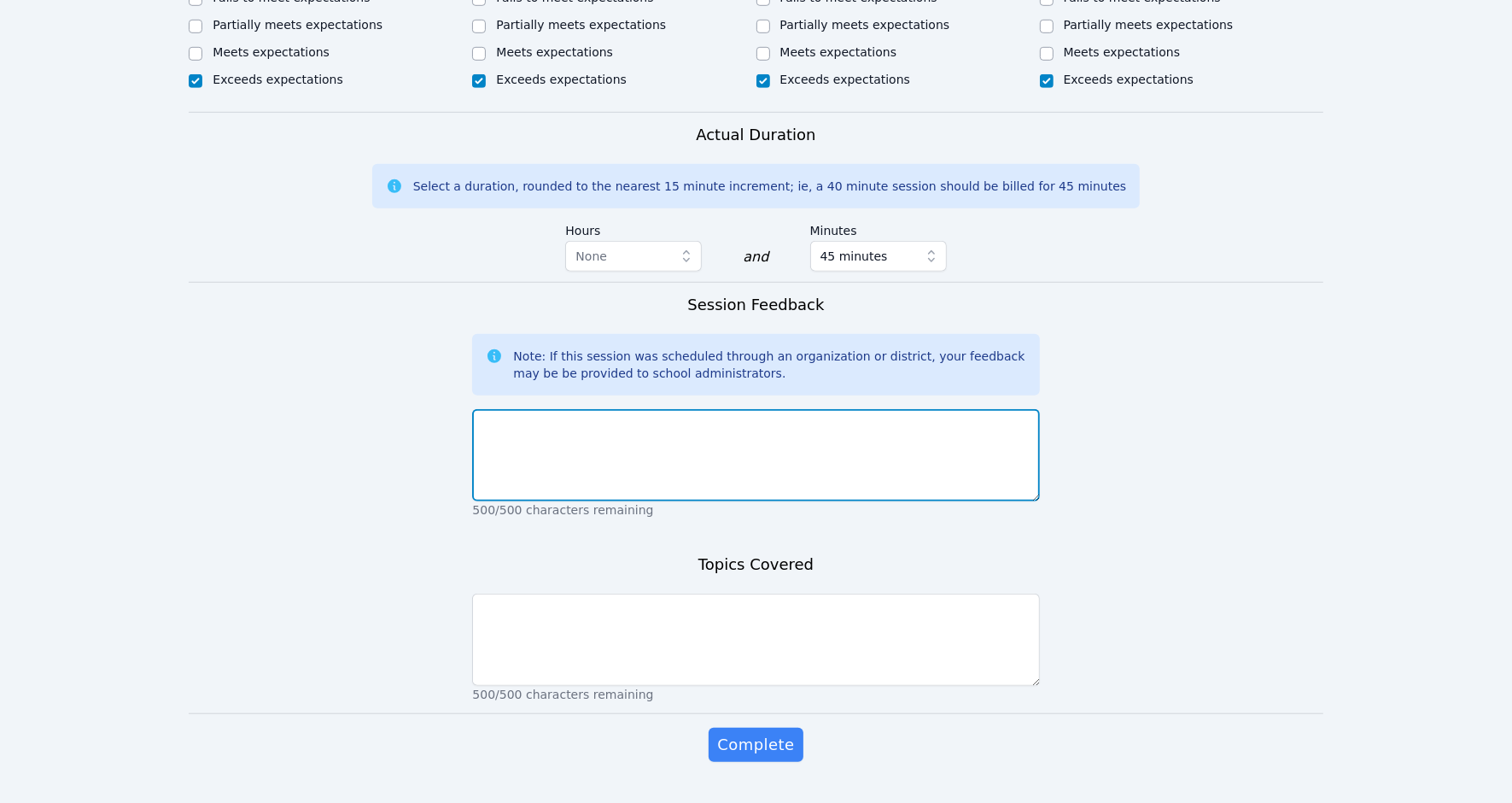
click at [589, 421] on textarea at bounding box center [756, 455] width 567 height 92
click at [608, 451] on textarea at bounding box center [756, 455] width 567 height 92
paste textarea "All four students showed strong engagement and effort. [PERSON_NAME] was attent…"
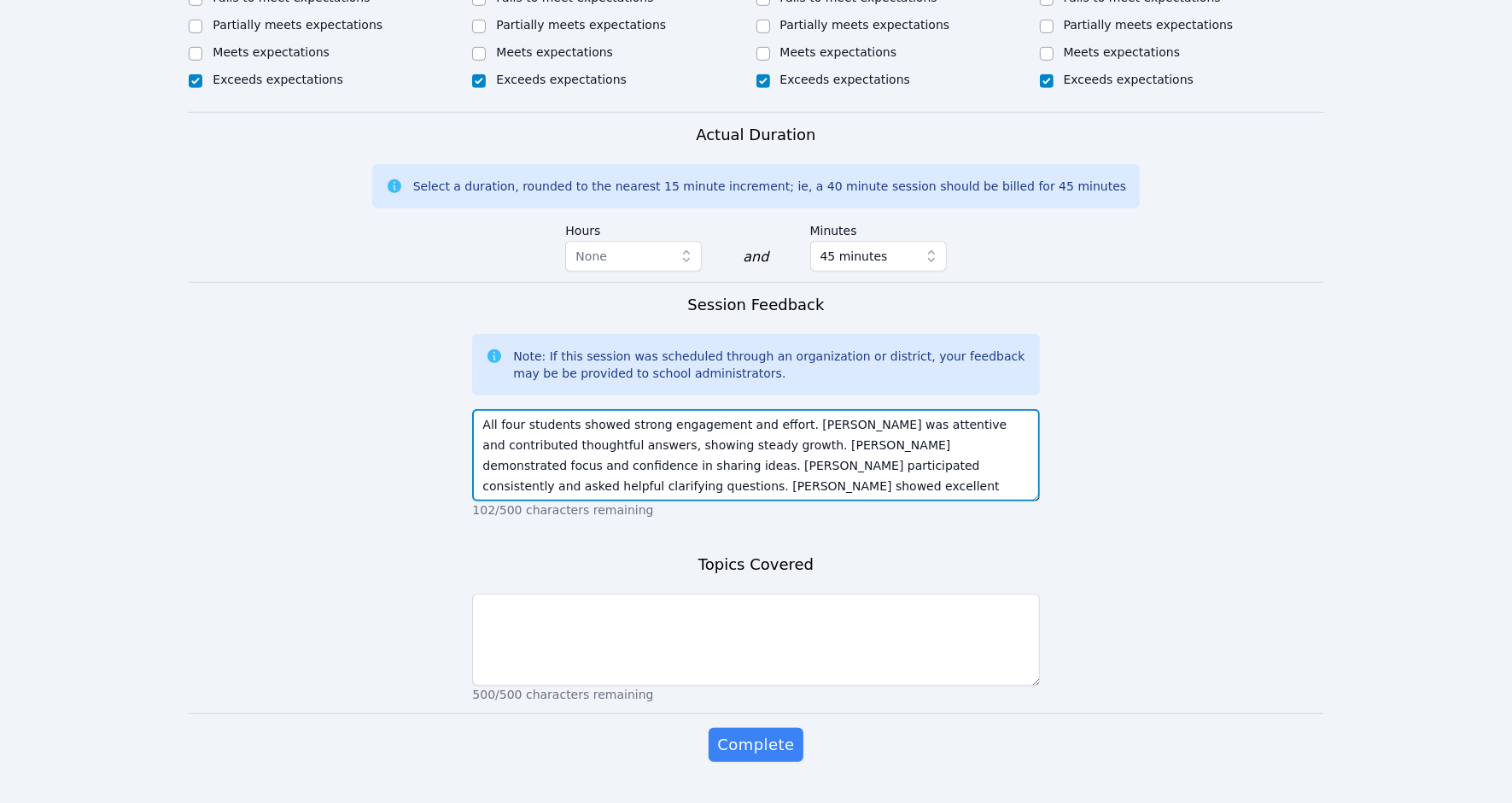
type textarea "All four students showed strong engagement and effort. [PERSON_NAME] was attent…"
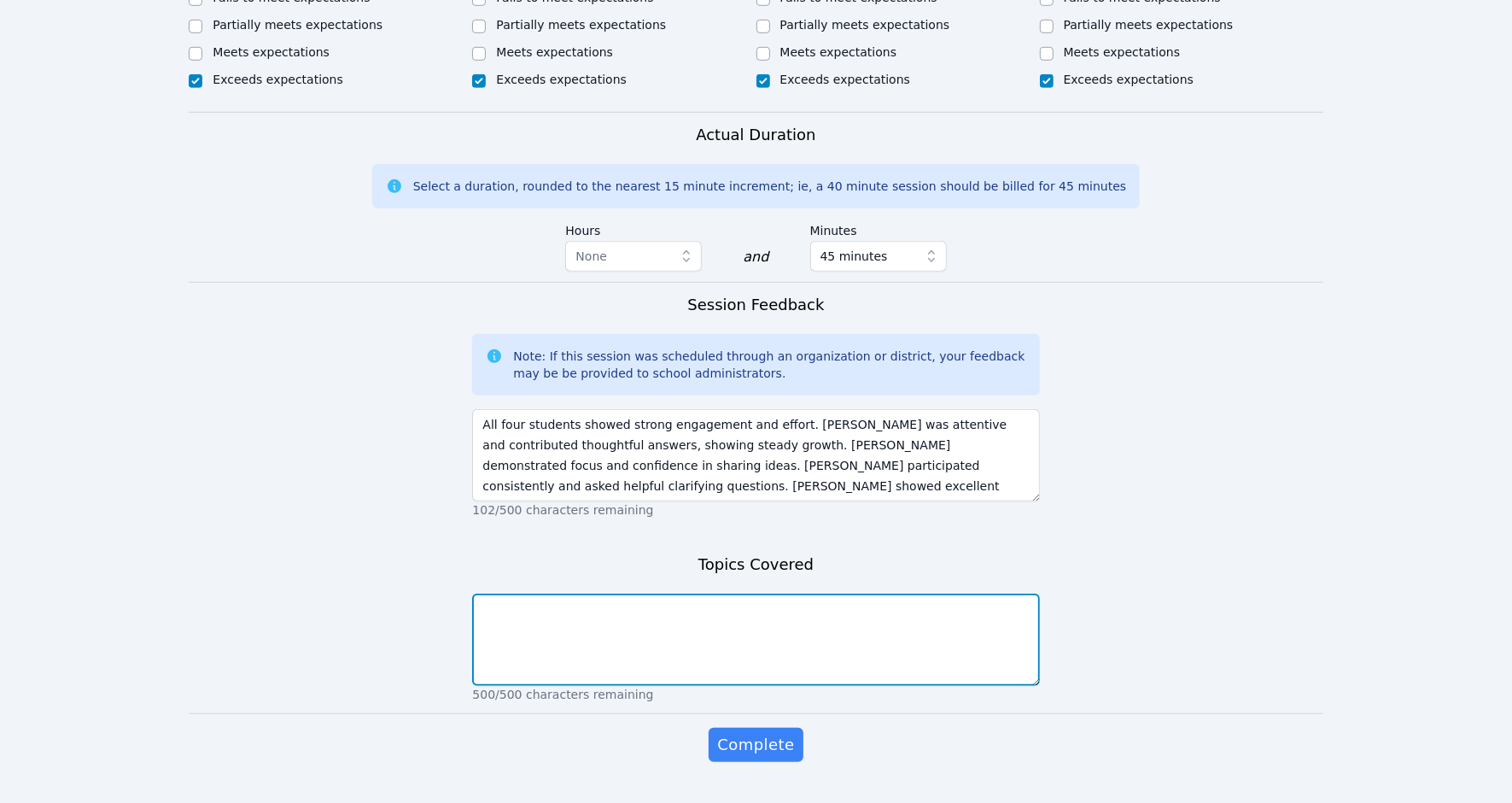
click at [617, 628] on textarea at bounding box center [756, 640] width 567 height 92
paste textarea "We covered solving equations using the construct–deconstruct method and practic…"
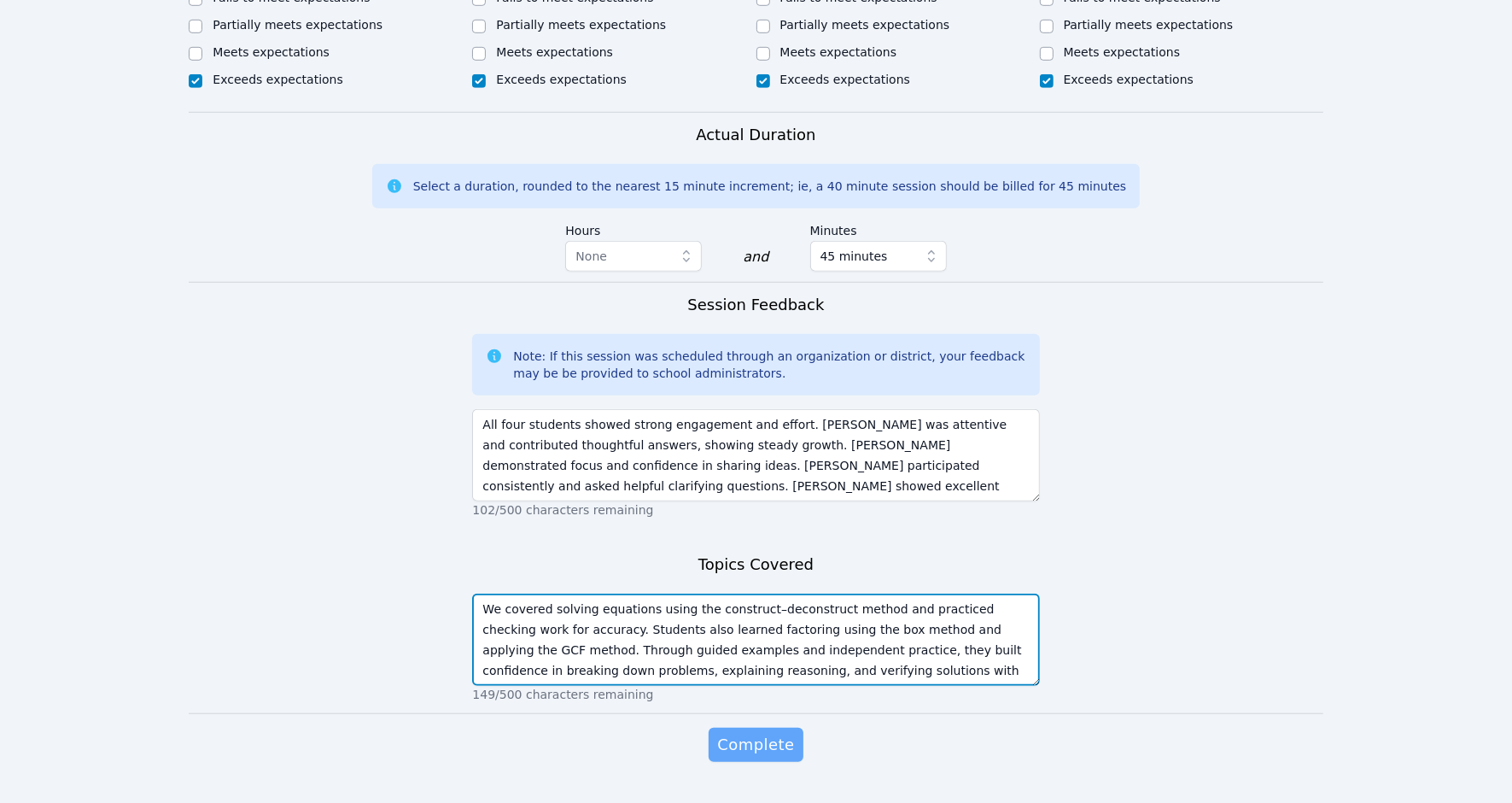
type textarea "We covered solving equations using the construct–deconstruct method and practic…"
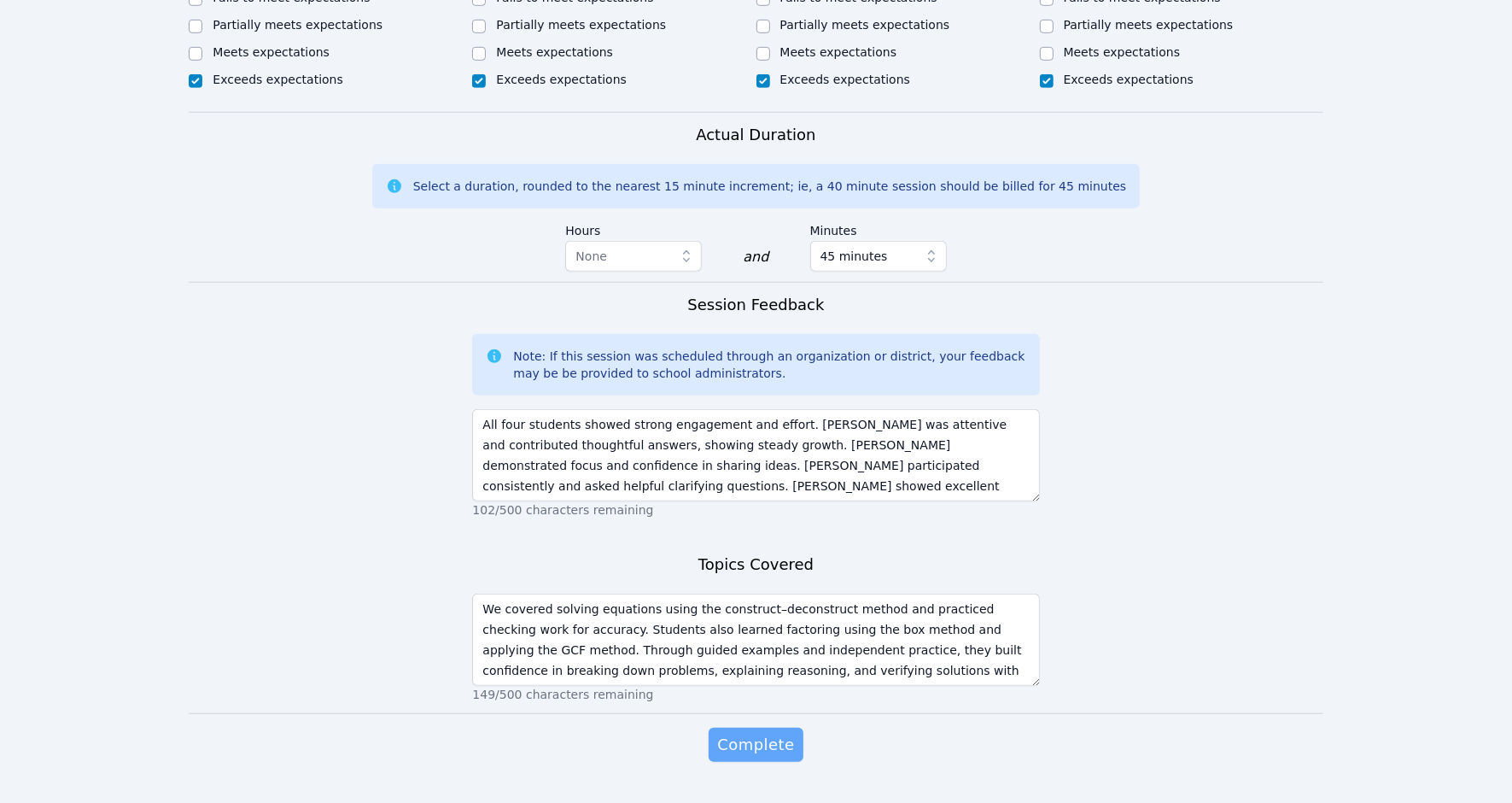
click at [758, 733] on span "Complete" at bounding box center [756, 745] width 77 height 24
